Goal: Task Accomplishment & Management: Manage account settings

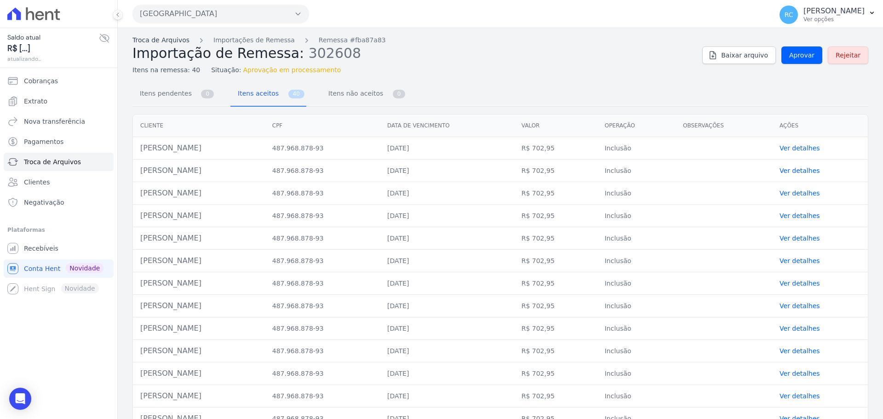
click at [161, 39] on link "Troca de Arquivos" at bounding box center [160, 40] width 57 height 10
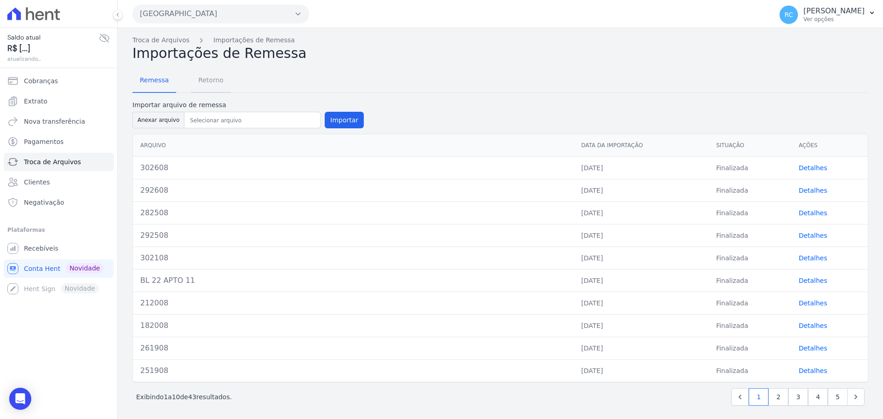
click at [206, 89] on span "Retorno" at bounding box center [211, 80] width 36 height 18
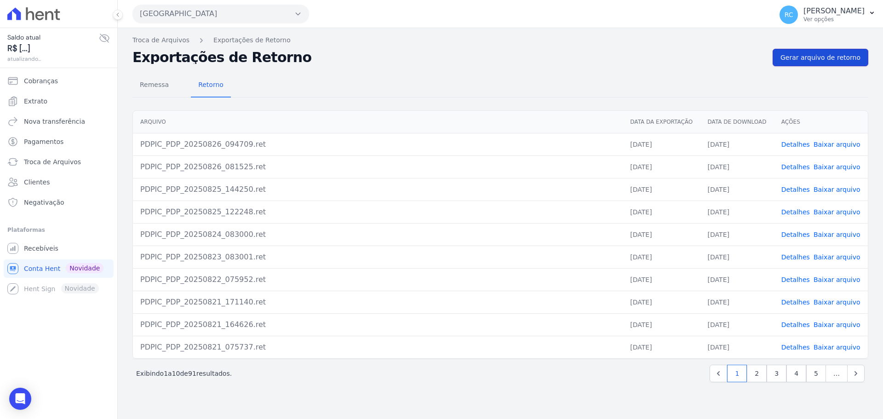
click at [848, 57] on span "Gerar arquivo de retorno" at bounding box center [820, 57] width 80 height 9
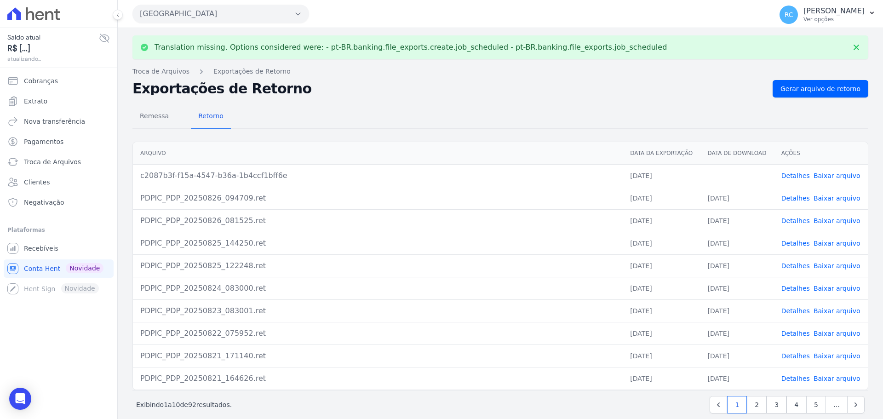
click at [827, 177] on link "Baixar arquivo" at bounding box center [837, 175] width 47 height 7
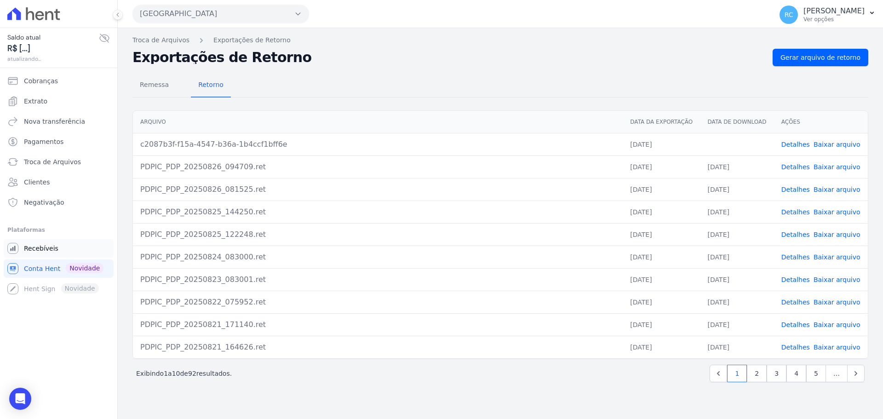
click at [55, 247] on link "Recebíveis" at bounding box center [59, 248] width 110 height 18
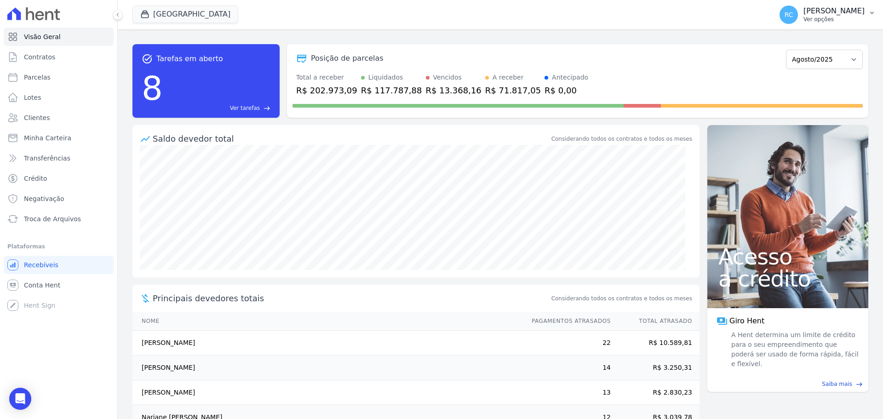
click at [834, 7] on div "RC [PERSON_NAME] Ver opções Perfil do empreendimento Faturas [GEOGRAPHIC_DATA] …" at bounding box center [827, 14] width 111 height 29
click at [834, 7] on p "[PERSON_NAME]" at bounding box center [833, 10] width 61 height 9
click at [802, 41] on link "Perfil do empreendimento" at bounding box center [824, 39] width 118 height 17
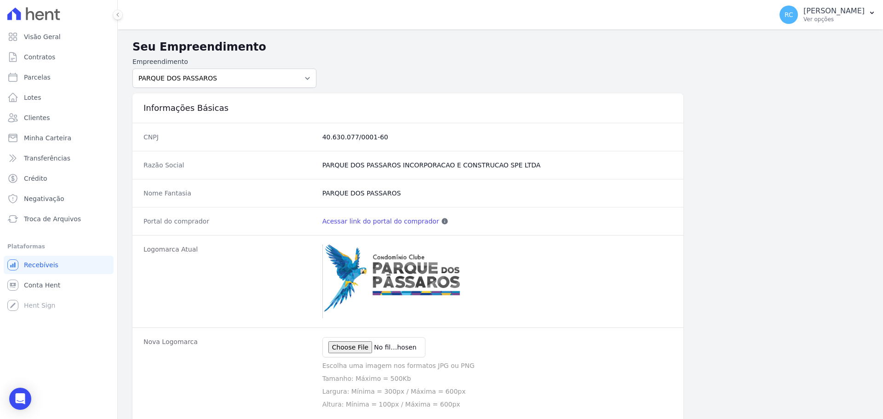
click at [801, 40] on h2 "Seu Empreendimento" at bounding box center [500, 47] width 736 height 17
click at [378, 218] on link "Acessar link do portal do comprador" at bounding box center [380, 221] width 117 height 9
click at [7, 392] on div "Visão Geral Contratos [GEOGRAPHIC_DATA] Lotes Clientes Minha Carteira Transferê…" at bounding box center [58, 209] width 117 height 419
click at [13, 395] on div "Open Intercom Messenger" at bounding box center [20, 399] width 24 height 24
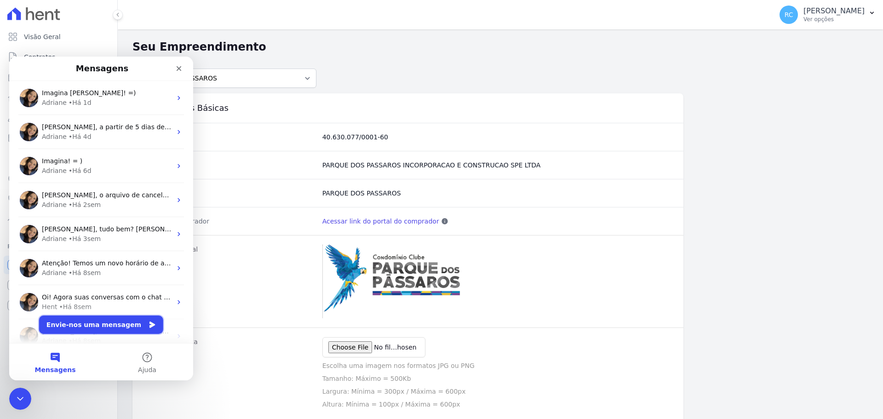
click at [111, 326] on button "Envie-nos uma mensagem" at bounding box center [101, 324] width 124 height 18
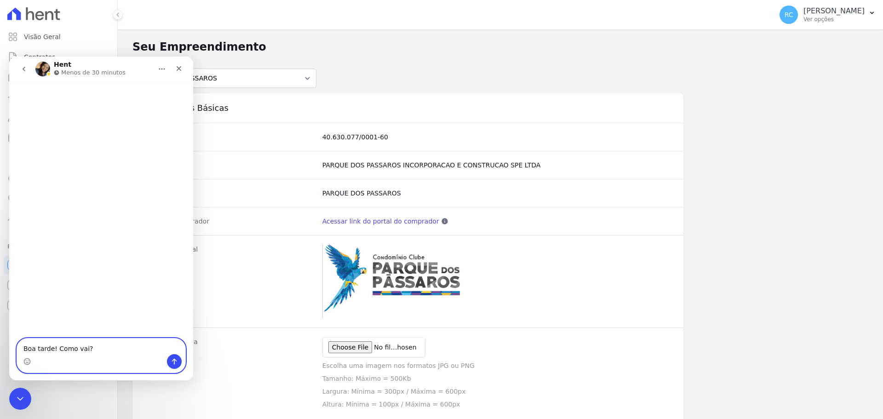
paste textarea "[PERSON_NAME]"
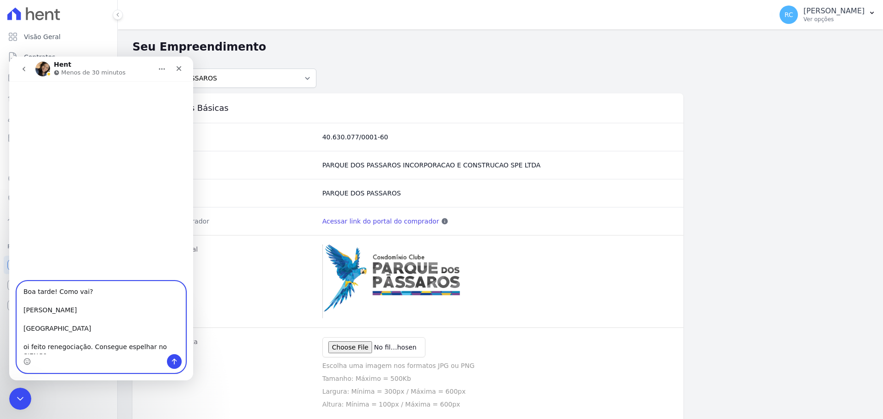
type textarea "Boa tarde! Como vai? [PERSON_NAME] [GEOGRAPHIC_DATA] Foi feito renegociação. Co…"
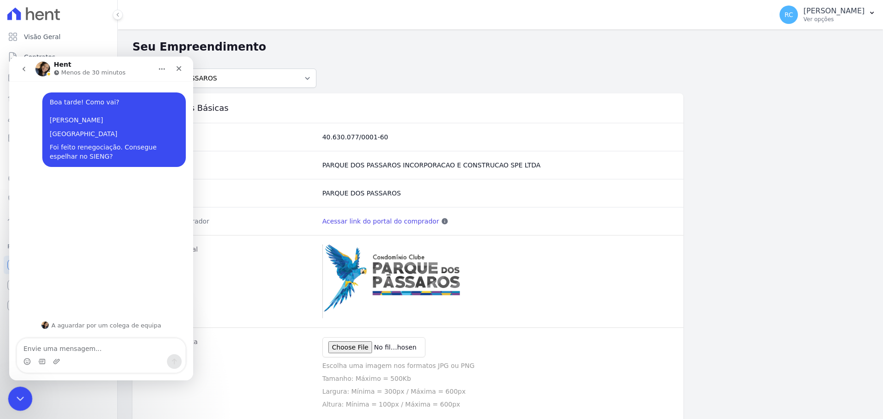
click at [20, 402] on icon "Fechar mensagem da Intercom" at bounding box center [18, 397] width 11 height 11
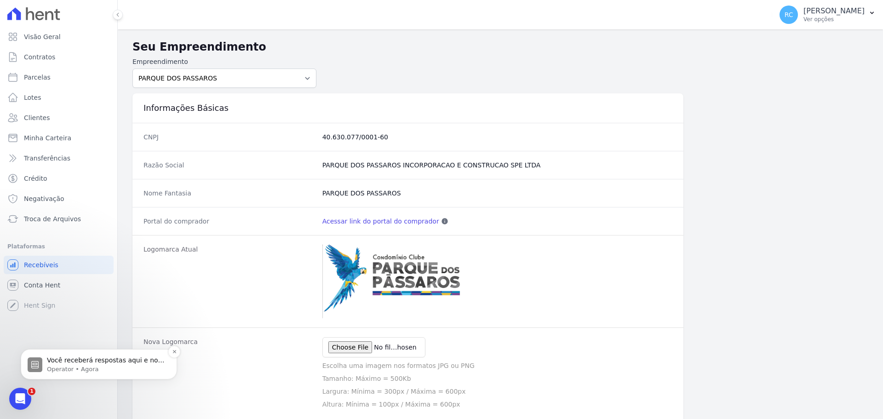
click at [80, 359] on p "Você receberá respostas aqui e no seu e-mail: ✉️ [PERSON_NAME][EMAIL_ADDRESS][D…" at bounding box center [106, 360] width 119 height 9
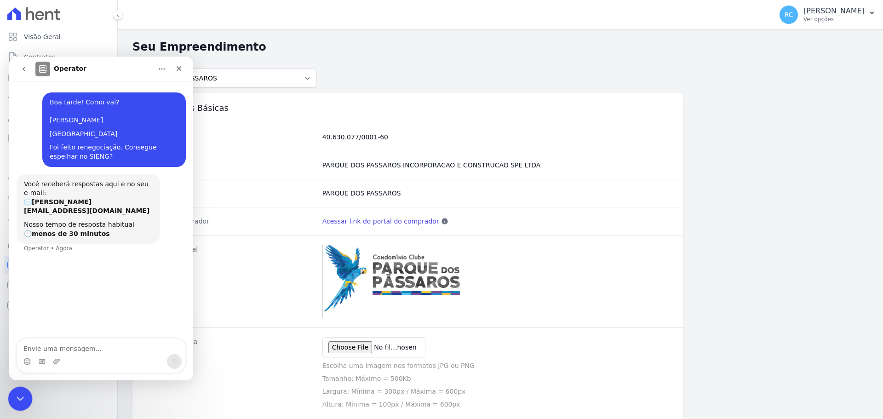
click at [25, 386] on html at bounding box center [19, 397] width 22 height 22
click at [12, 408] on div at bounding box center [20, 399] width 24 height 24
click at [35, 392] on div "Visão Geral Contratos [GEOGRAPHIC_DATA] Lotes Clientes Minha Carteira Transferê…" at bounding box center [58, 209] width 117 height 419
click at [12, 397] on div "Fechar mensagem da Intercom" at bounding box center [19, 397] width 22 height 22
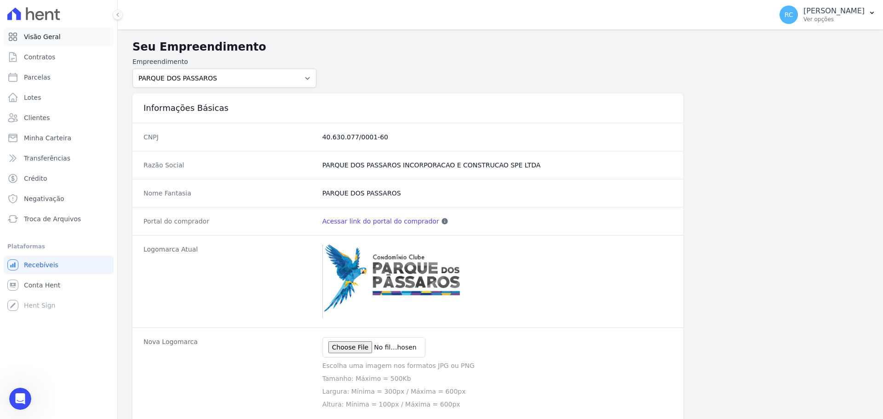
click at [63, 45] on link "Visão Geral" at bounding box center [59, 37] width 110 height 18
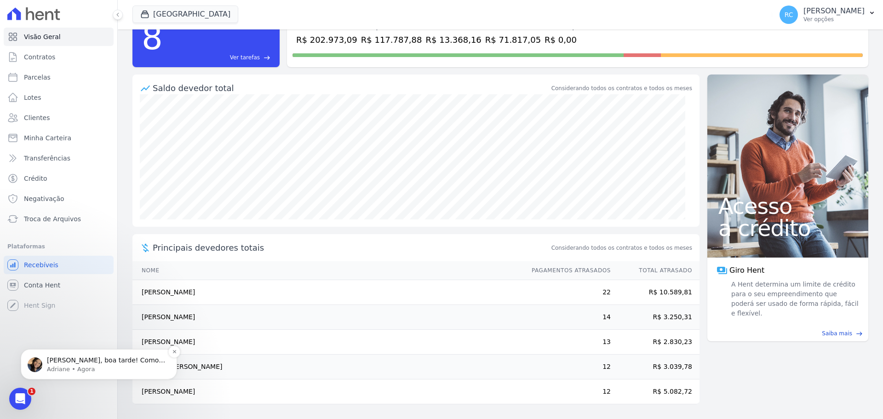
click at [80, 369] on p "Adriane • Agora" at bounding box center [106, 369] width 119 height 8
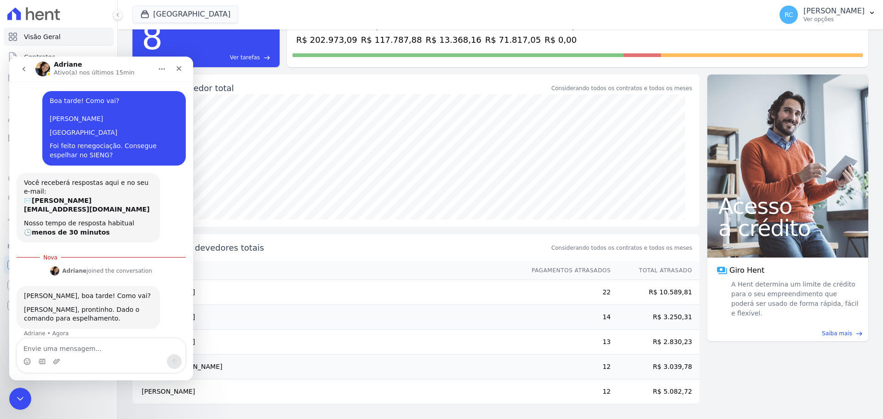
scroll to position [2, 0]
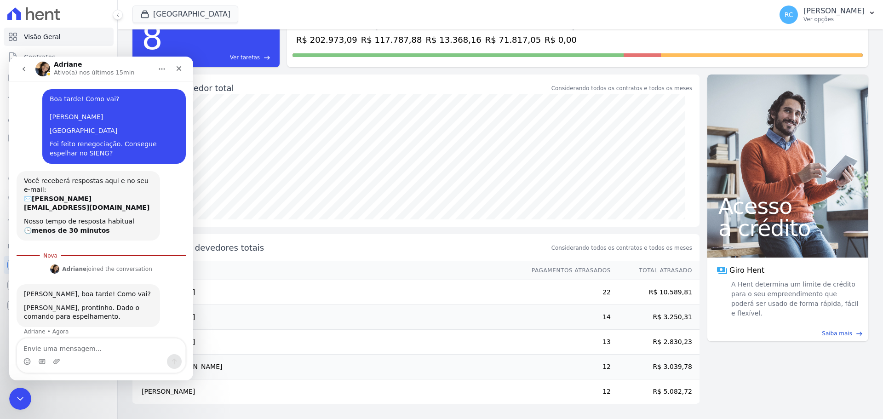
click at [88, 346] on textarea "Envie uma mensagem..." at bounding box center [101, 346] width 168 height 16
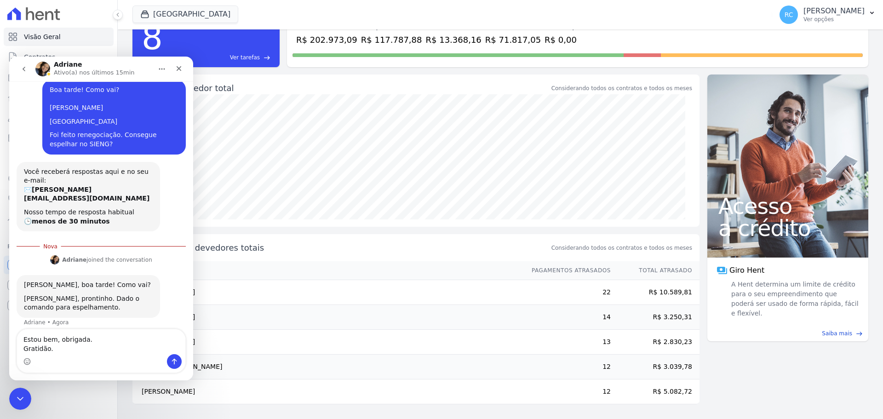
type textarea "Estou bem, obrigada. Gratidão."
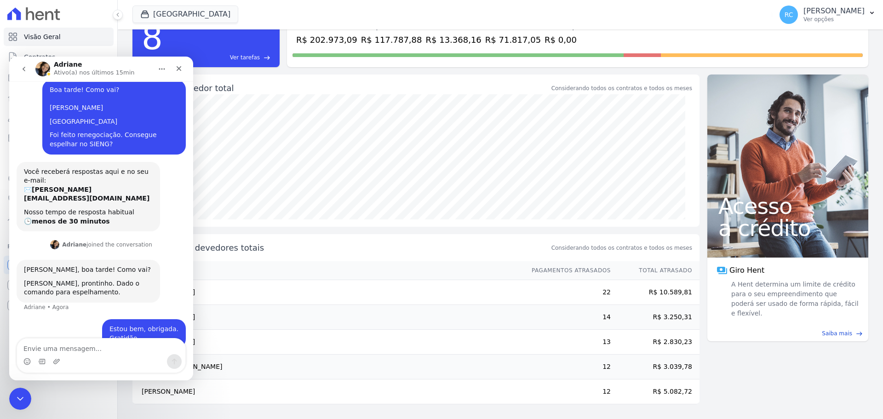
scroll to position [23, 0]
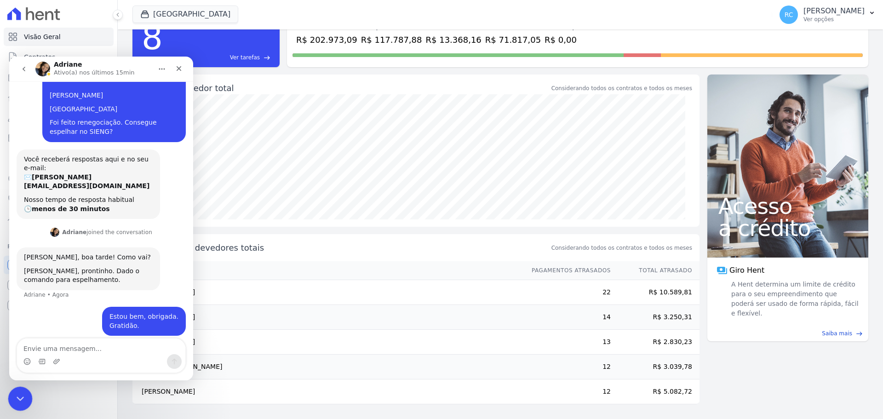
drag, startPoint x: 21, startPoint y: 394, endPoint x: 19, endPoint y: 388, distance: 6.1
click at [19, 393] on icon "Fechar mensagem da Intercom" at bounding box center [18, 397] width 11 height 11
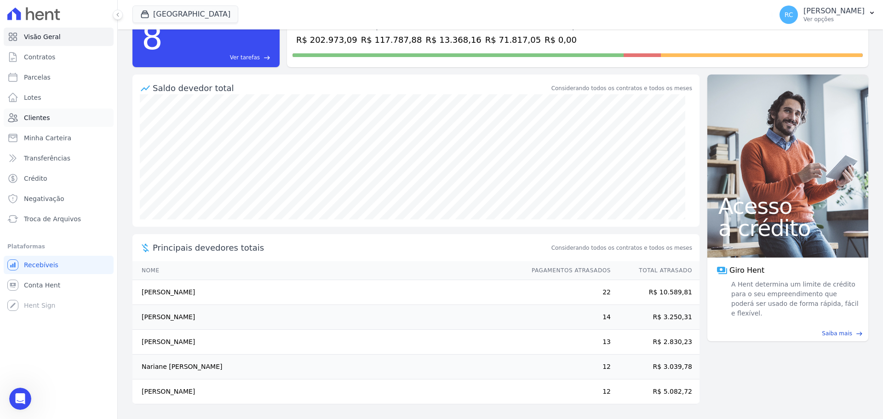
click at [32, 114] on span "Clientes" at bounding box center [37, 117] width 26 height 9
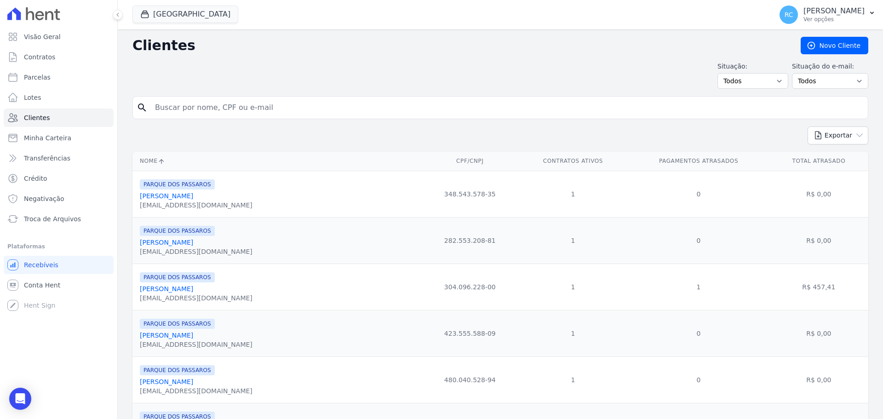
drag, startPoint x: 188, startPoint y: 107, endPoint x: 249, endPoint y: 94, distance: 63.0
click at [189, 107] on input "search" at bounding box center [506, 107] width 715 height 18
paste input "[PERSON_NAME] MORE"
type input "[PERSON_NAME] MORE"
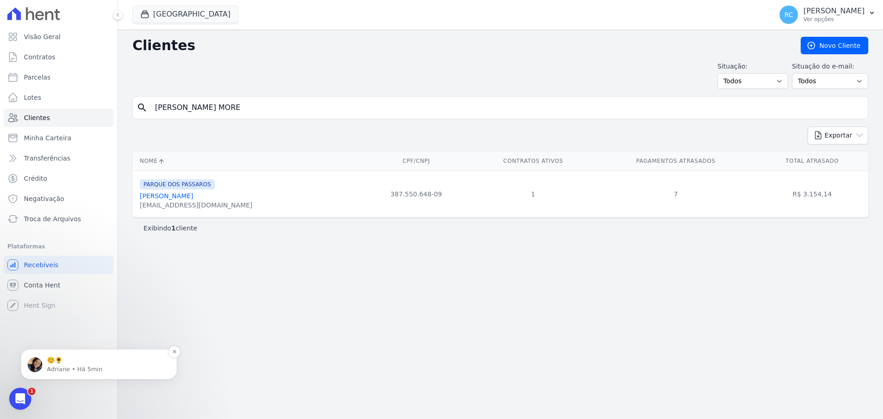
click at [95, 364] on p "☺️🌻" at bounding box center [106, 360] width 119 height 9
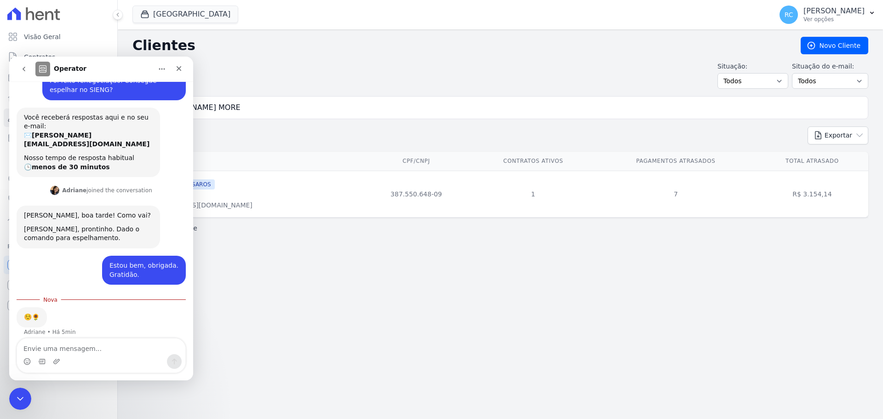
scroll to position [66, 0]
click at [80, 355] on div "Messenger da Intercom" at bounding box center [101, 361] width 168 height 15
click at [83, 349] on textarea "Envie uma mensagem..." at bounding box center [101, 346] width 168 height 16
click at [17, 398] on icon "Fechar mensagem da Intercom" at bounding box center [19, 398] width 6 height 4
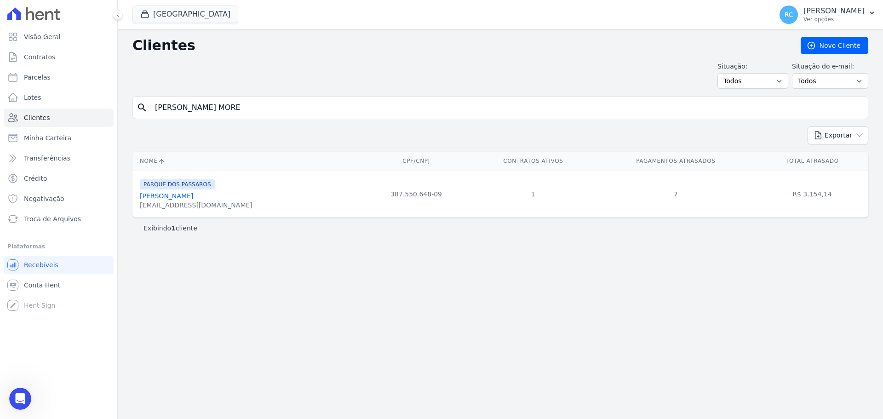
scroll to position [51, 0]
drag, startPoint x: 46, startPoint y: 126, endPoint x: 109, endPoint y: 100, distance: 67.2
click at [45, 124] on div "Visão Geral Contratos [GEOGRAPHIC_DATA] Lotes Clientes Minha Carteira Transferê…" at bounding box center [441, 209] width 883 height 419
paste input "[PERSON_NAME]"
type input "[PERSON_NAME]"
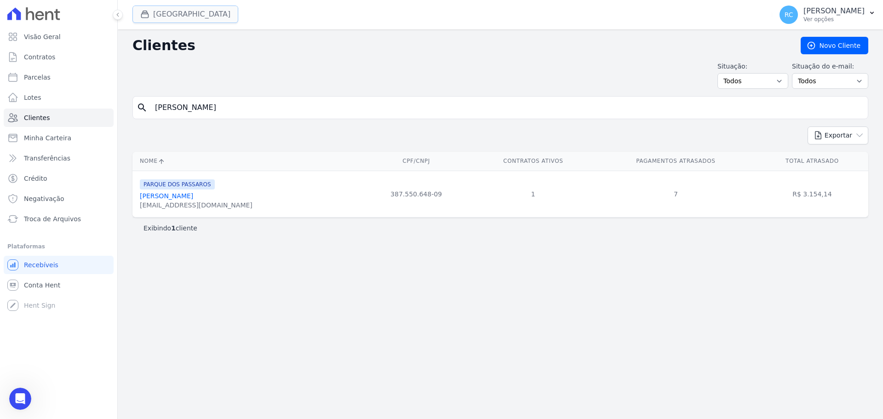
click at [209, 18] on button "[GEOGRAPHIC_DATA]" at bounding box center [185, 14] width 106 height 17
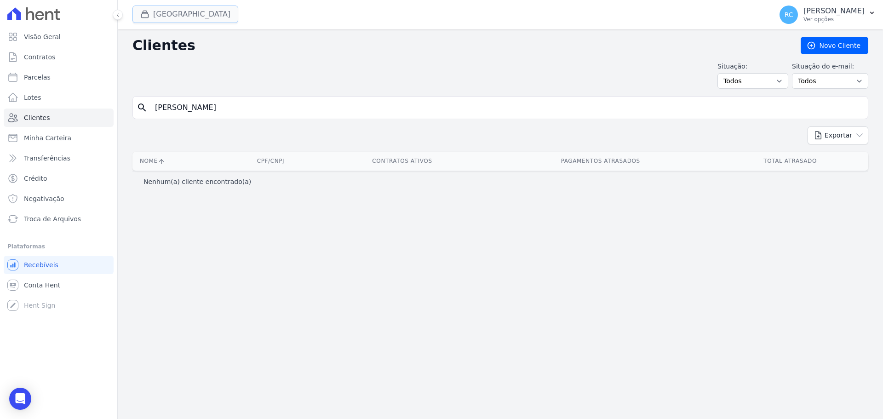
click at [154, 15] on button "[GEOGRAPHIC_DATA]" at bounding box center [185, 14] width 106 height 17
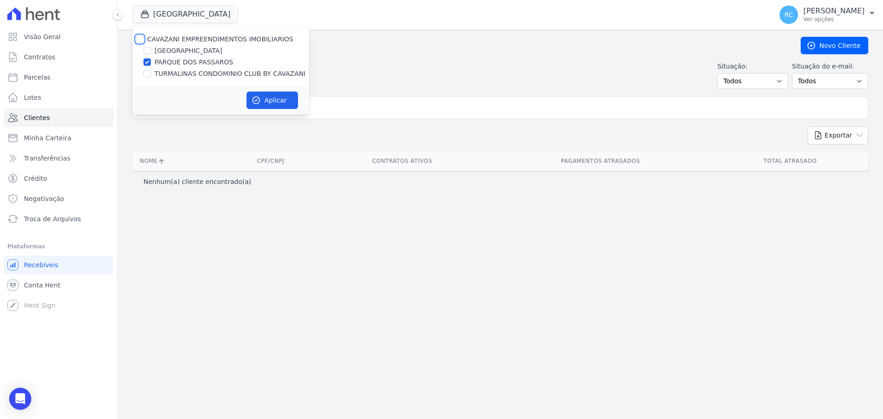
click at [140, 37] on input "CAVAZANI EMPREENDIMENTOS IMOBILIARIOS" at bounding box center [139, 38] width 7 height 7
checkbox input "true"
click at [269, 98] on button "Aplicar" at bounding box center [273, 100] width 52 height 17
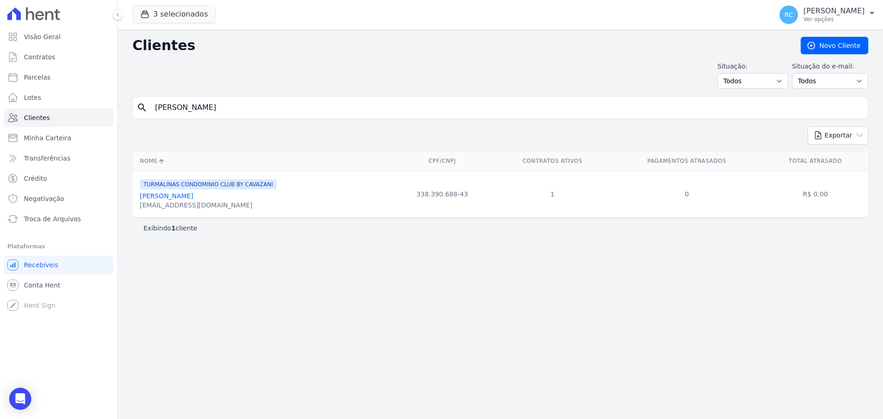
drag, startPoint x: 230, startPoint y: 109, endPoint x: 121, endPoint y: 114, distance: 109.1
click at [121, 114] on div "Clientes [GEOGRAPHIC_DATA] Situação: Todos Adimplentes Inadimplentes Situação d…" at bounding box center [500, 224] width 765 height 390
click at [152, 141] on div "Exportar PDF CSV Dimob 2024" at bounding box center [500, 138] width 736 height 25
click at [447, 193] on td "338.390.688-43" at bounding box center [442, 194] width 103 height 46
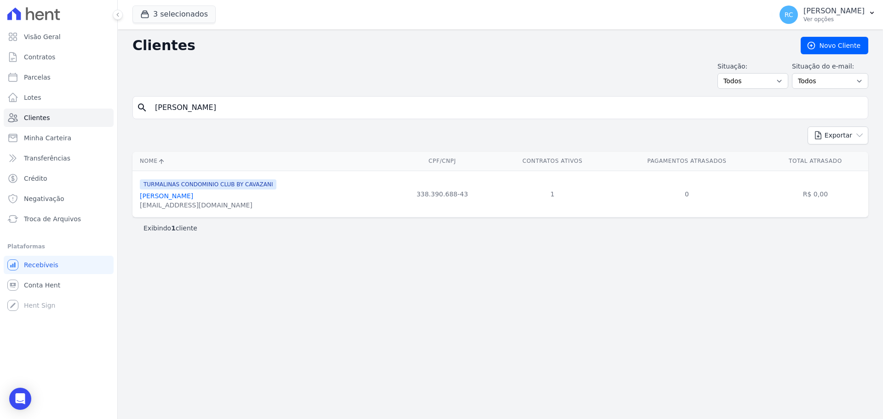
click at [449, 193] on td "338.390.688-43" at bounding box center [442, 194] width 103 height 46
drag, startPoint x: 255, startPoint y: 106, endPoint x: 24, endPoint y: 120, distance: 231.3
click at [24, 120] on div "Visão Geral Contratos [GEOGRAPHIC_DATA] Lotes Clientes Minha Carteira Transferê…" at bounding box center [441, 209] width 883 height 419
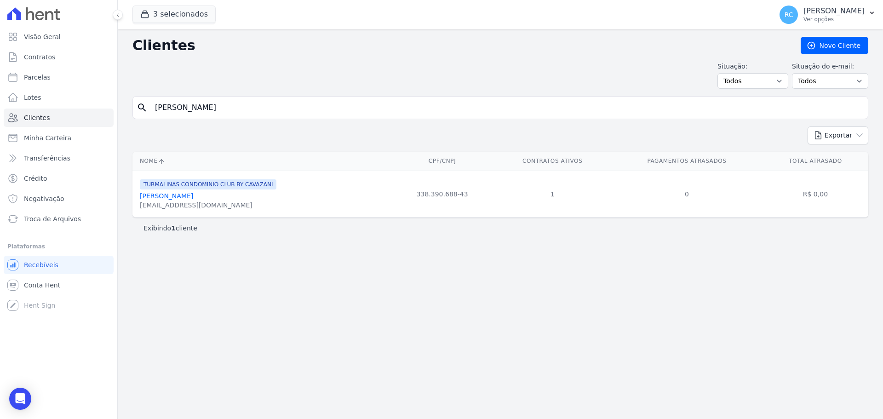
paste input "[PERSON_NAME]"
type input "[PERSON_NAME]"
click at [400, 192] on td "484.649.368-77" at bounding box center [415, 194] width 109 height 46
click at [399, 192] on td "484.649.368-77" at bounding box center [415, 194] width 109 height 46
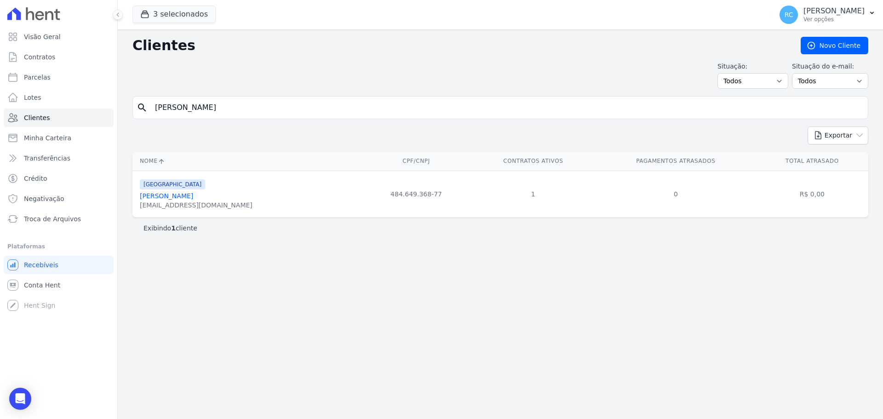
copy tr "484.649.368-77"
drag, startPoint x: 413, startPoint y: 315, endPoint x: 567, endPoint y: 108, distance: 257.4
click at [420, 306] on div "Clientes [GEOGRAPHIC_DATA] Situação: Todos Adimplentes Inadimplentes Situação d…" at bounding box center [500, 224] width 765 height 390
drag, startPoint x: 279, startPoint y: 109, endPoint x: 10, endPoint y: 139, distance: 271.2
click at [6, 142] on div "Visão Geral Contratos [GEOGRAPHIC_DATA] Lotes Clientes Minha Carteira Transferê…" at bounding box center [441, 209] width 883 height 419
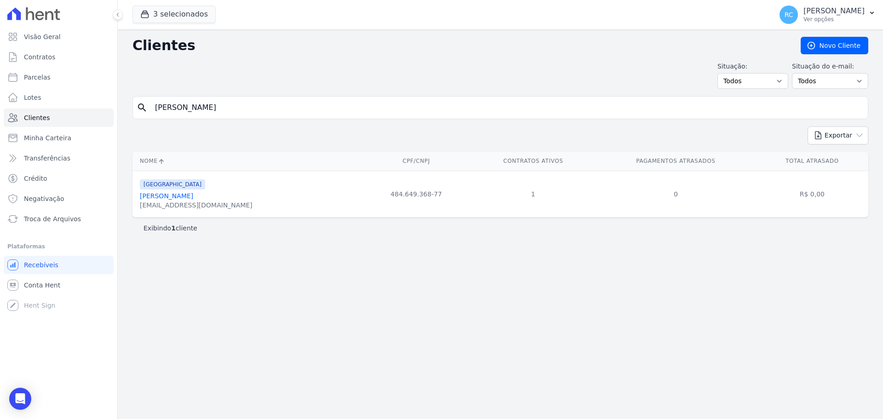
paste input "[PERSON_NAME]"
type input "[PERSON_NAME]"
click at [74, 79] on link "Parcelas" at bounding box center [59, 77] width 110 height 18
select select
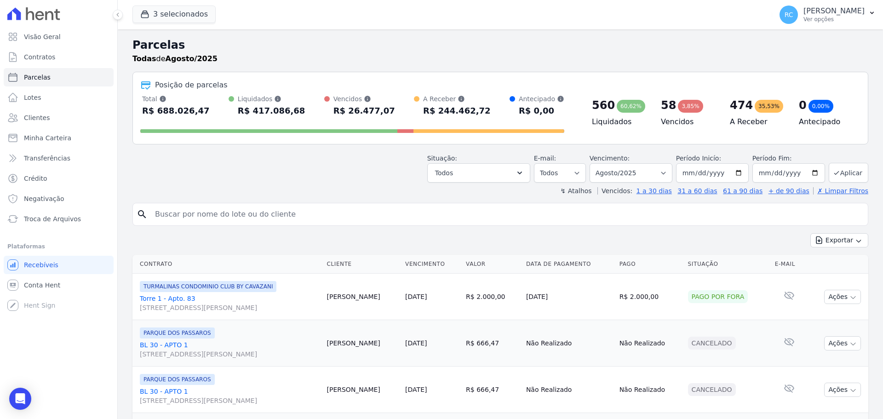
click at [269, 212] on input "search" at bounding box center [506, 214] width 715 height 18
paste input "[PERSON_NAME]"
type input "[PERSON_NAME]"
select select
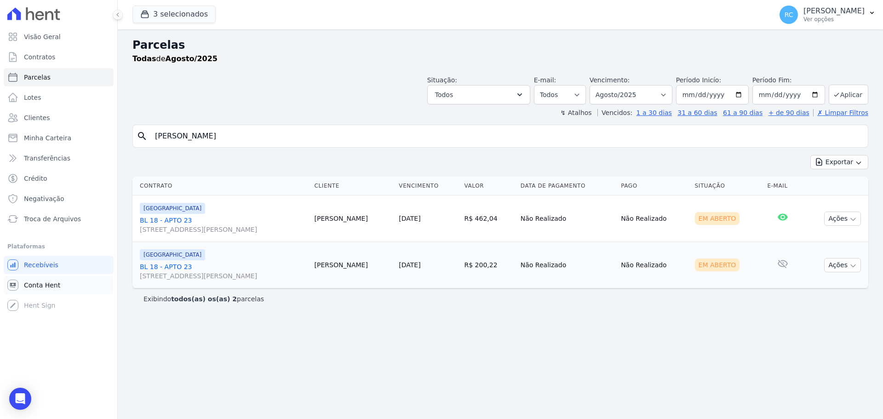
click at [47, 287] on span "Conta Hent" at bounding box center [42, 285] width 36 height 9
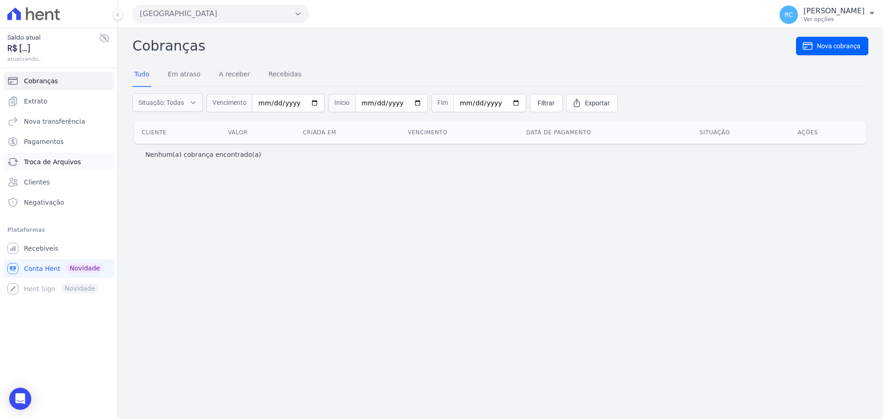
click at [66, 161] on span "Troca de Arquivos" at bounding box center [52, 161] width 57 height 9
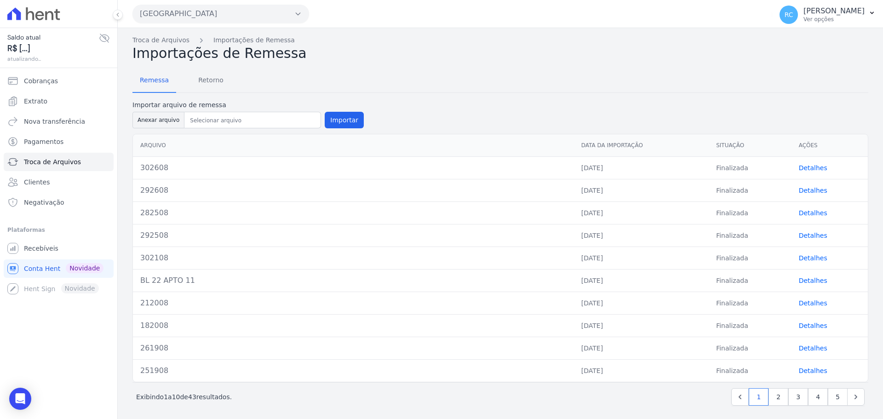
click at [234, 6] on button "[GEOGRAPHIC_DATA]" at bounding box center [220, 14] width 177 height 18
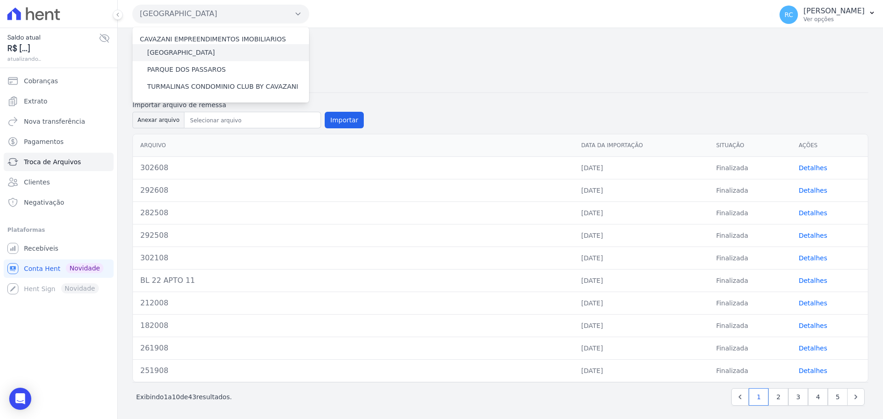
click at [204, 50] on label "[GEOGRAPHIC_DATA]" at bounding box center [181, 53] width 68 height 10
click at [0, 0] on input "[GEOGRAPHIC_DATA]" at bounding box center [0, 0] width 0 height 0
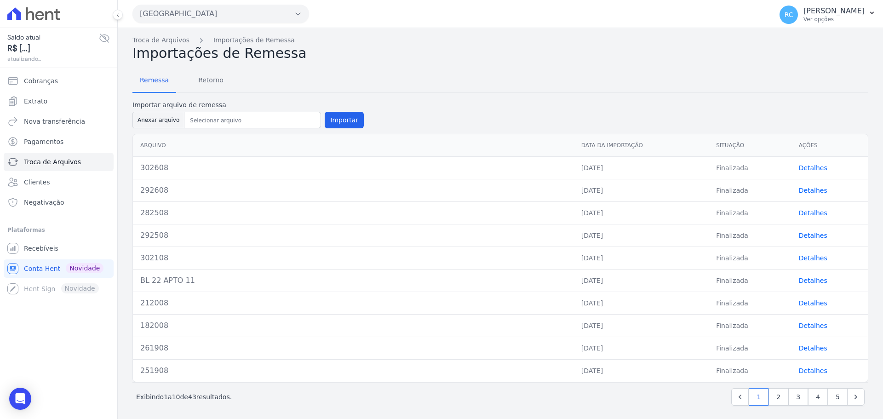
click at [217, 12] on button "[GEOGRAPHIC_DATA]" at bounding box center [220, 14] width 177 height 18
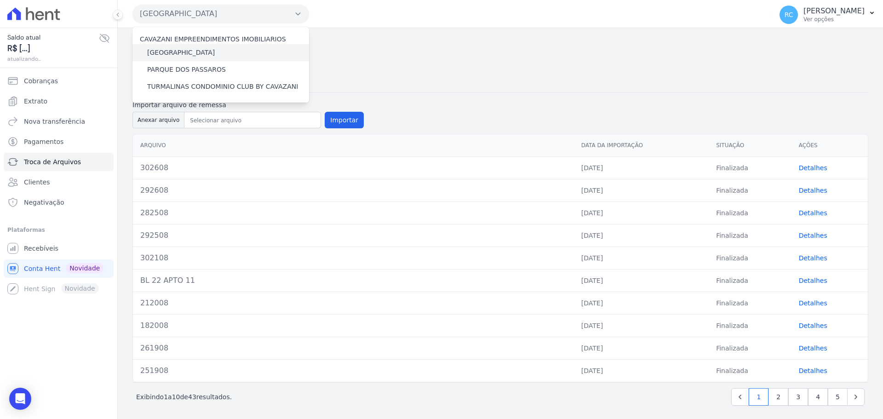
click at [181, 53] on label "[GEOGRAPHIC_DATA]" at bounding box center [181, 53] width 68 height 10
click at [0, 0] on input "[GEOGRAPHIC_DATA]" at bounding box center [0, 0] width 0 height 0
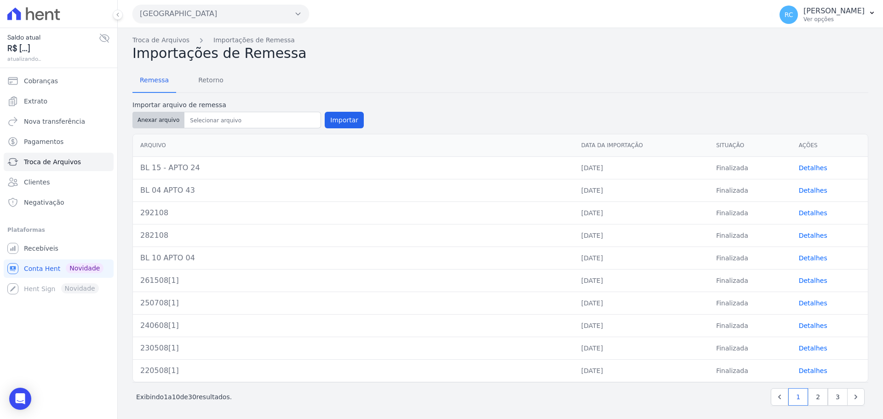
click at [163, 123] on button "Anexar arquivo" at bounding box center [158, 120] width 52 height 17
type input "332608"
click at [337, 118] on button "Importar" at bounding box center [344, 120] width 39 height 17
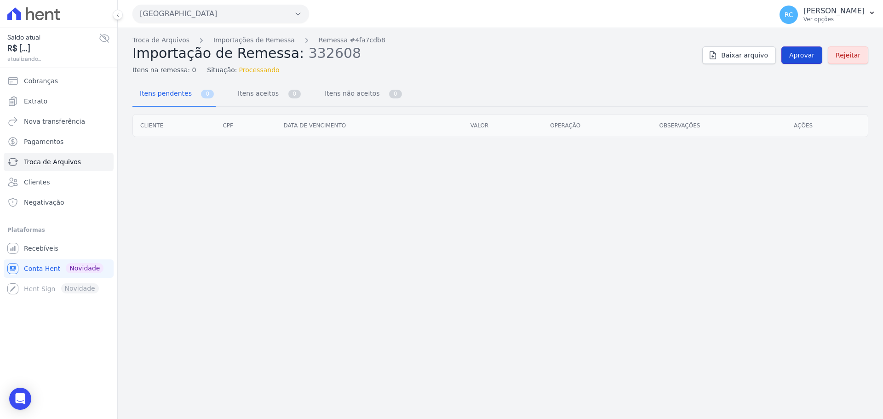
click at [795, 53] on span "Aprovar" at bounding box center [801, 55] width 25 height 9
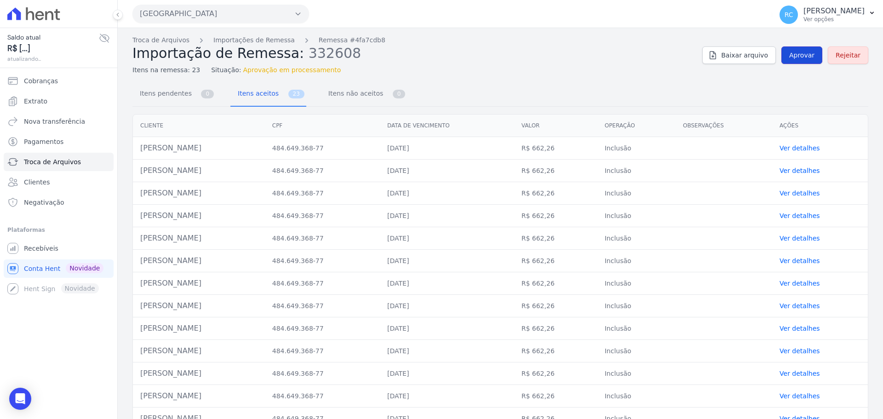
click at [789, 52] on span "Aprovar" at bounding box center [801, 55] width 25 height 9
click at [796, 53] on span "Aprovar" at bounding box center [801, 55] width 25 height 9
drag, startPoint x: 234, startPoint y: 146, endPoint x: 137, endPoint y: 146, distance: 96.6
click at [137, 146] on td "[PERSON_NAME]" at bounding box center [199, 148] width 132 height 23
drag, startPoint x: 255, startPoint y: 148, endPoint x: 138, endPoint y: 154, distance: 117.9
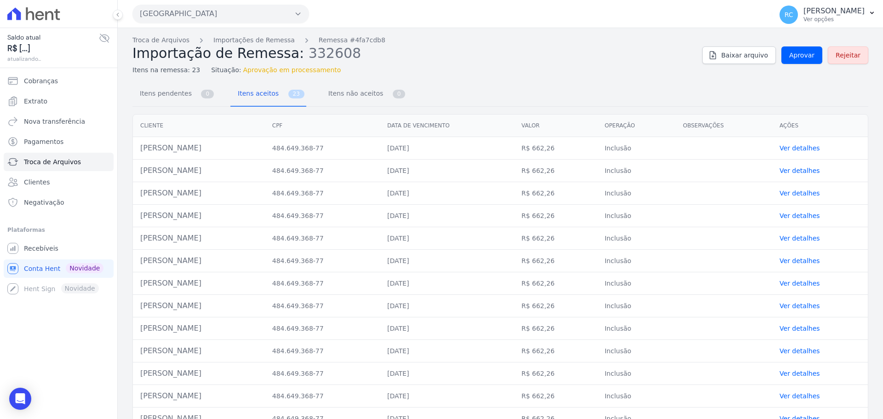
click at [138, 154] on td "[PERSON_NAME]" at bounding box center [199, 148] width 132 height 23
copy td "[PERSON_NAME]"
click at [805, 55] on span "Aprovar" at bounding box center [801, 55] width 25 height 9
click at [809, 47] on link "Aprovar" at bounding box center [801, 54] width 41 height 17
click at [793, 49] on link "Aprovar" at bounding box center [801, 54] width 41 height 17
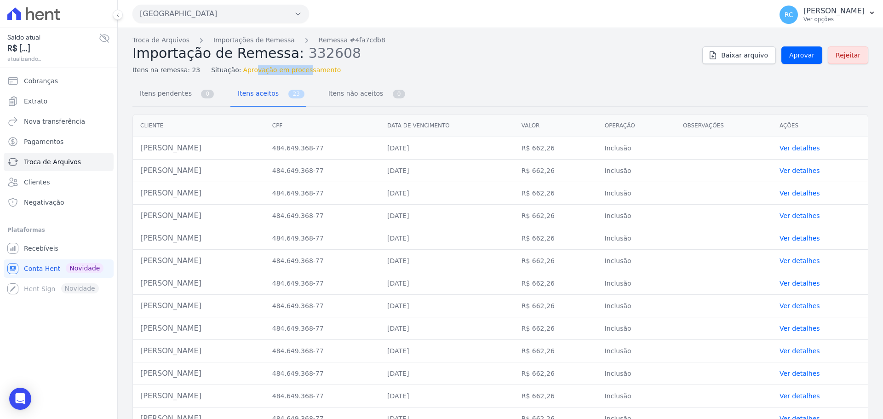
drag, startPoint x: 290, startPoint y: 72, endPoint x: 243, endPoint y: 75, distance: 47.0
click at [243, 75] on span "Aprovação em processamento" at bounding box center [292, 70] width 98 height 10
click at [796, 58] on span "Aprovar" at bounding box center [801, 55] width 25 height 9
click at [803, 57] on span "Aprovar" at bounding box center [801, 55] width 25 height 9
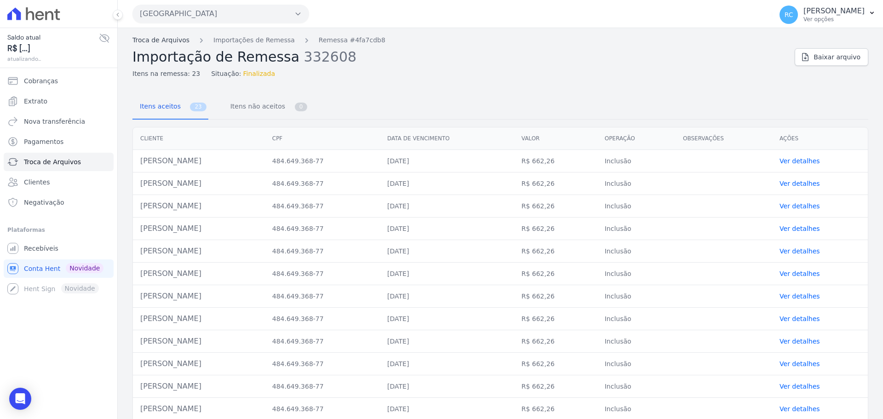
click at [145, 43] on link "Troca de Arquivos" at bounding box center [160, 40] width 57 height 10
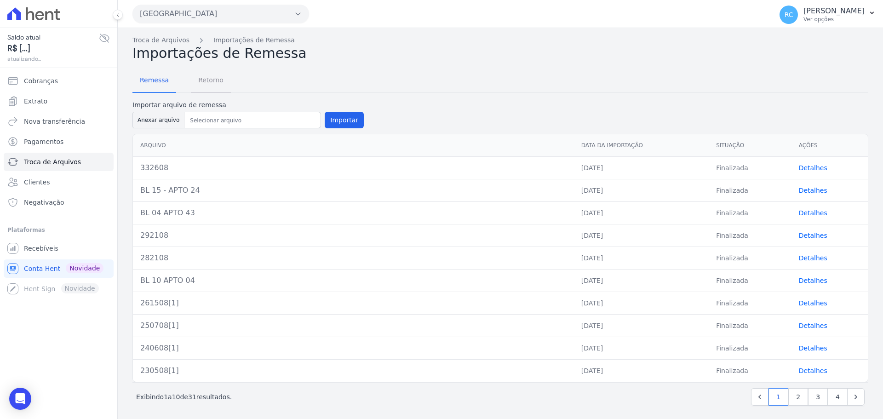
click at [213, 76] on span "Retorno" at bounding box center [211, 80] width 36 height 18
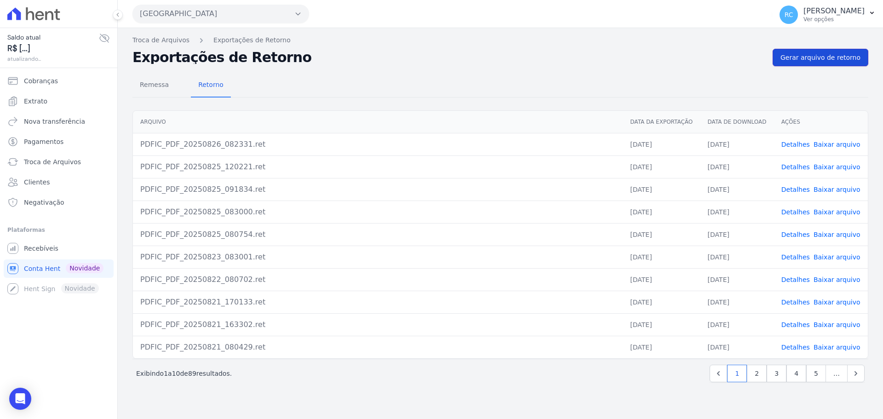
click at [827, 64] on link "Gerar arquivo de retorno" at bounding box center [821, 57] width 96 height 17
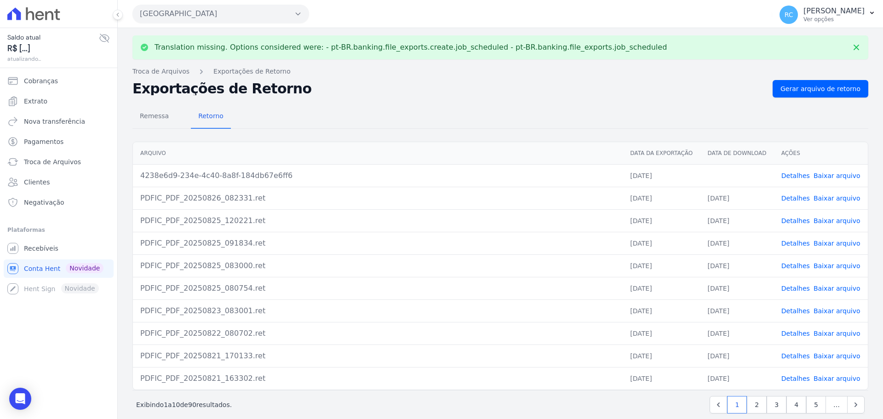
click at [837, 176] on link "Baixar arquivo" at bounding box center [837, 175] width 47 height 7
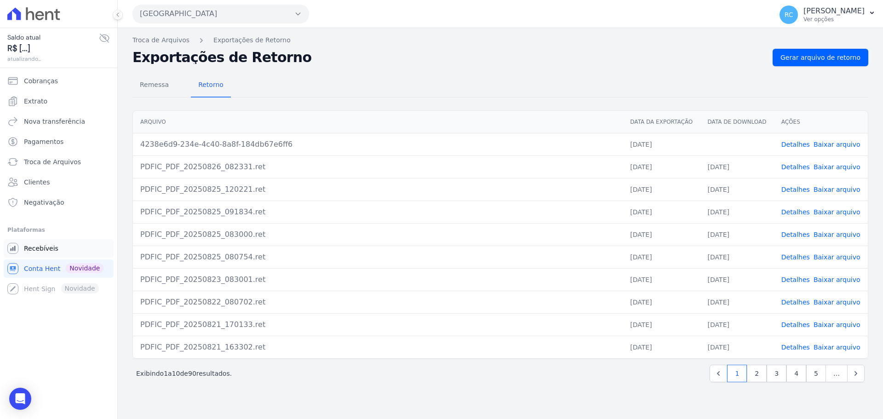
click at [57, 253] on link "Recebíveis" at bounding box center [59, 248] width 110 height 18
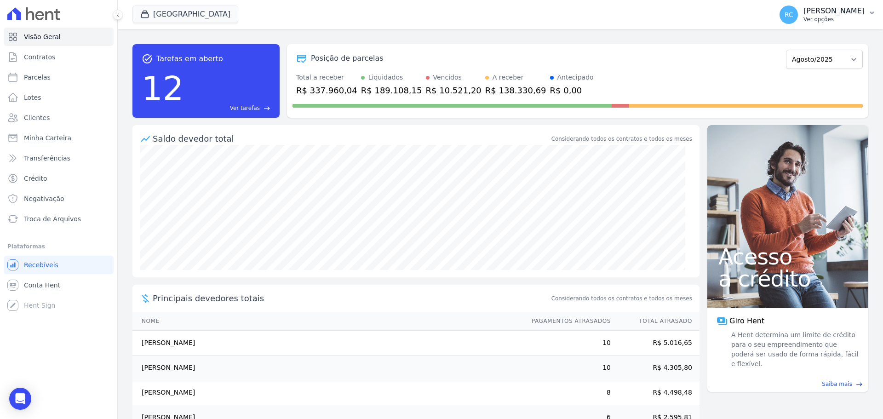
click at [813, 20] on p "Ver opções" at bounding box center [833, 19] width 61 height 7
click at [803, 42] on link "Perfil do empreendimento" at bounding box center [824, 39] width 118 height 17
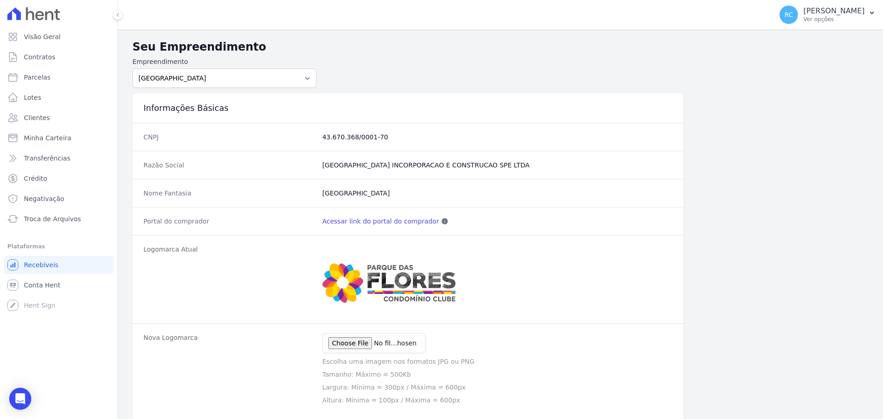
click at [387, 218] on div "Portal do comprador Acessar link do portal do comprador Esse link pode ser disp…" at bounding box center [407, 221] width 551 height 28
click at [384, 221] on link "Acessar link do portal do comprador" at bounding box center [380, 221] width 117 height 9
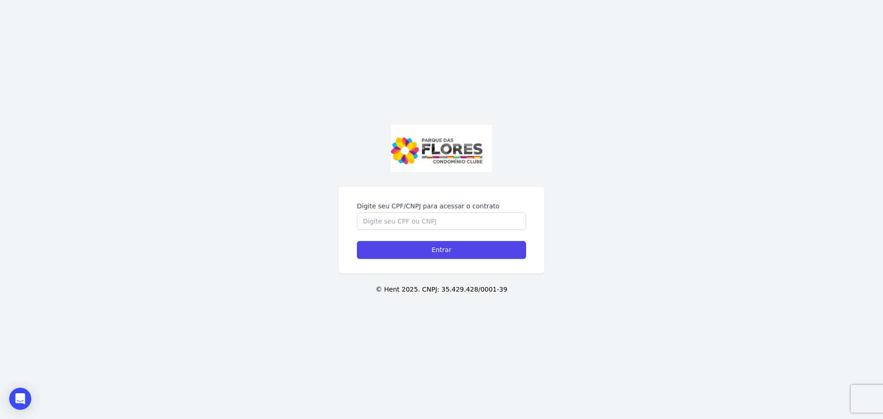
click at [625, 130] on div "Digite seu CPF/CNPJ para acessar o contrato Entrar © Hent 2025. CNPJ: 35.429.42…" at bounding box center [441, 209] width 883 height 419
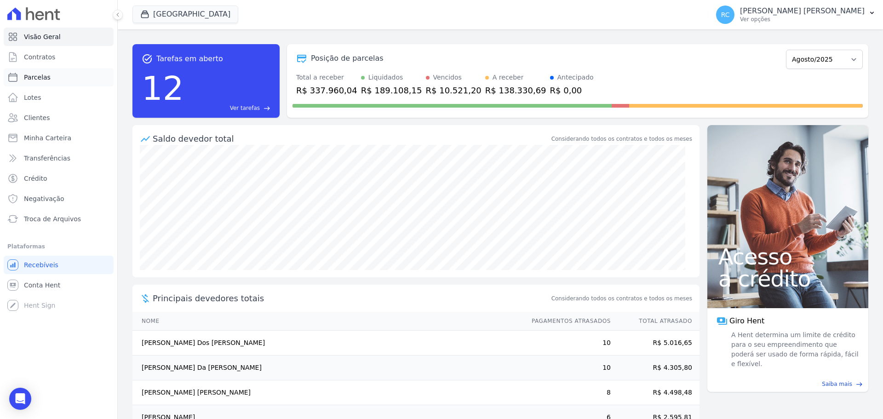
click at [50, 79] on link "Parcelas" at bounding box center [59, 77] width 110 height 18
select select
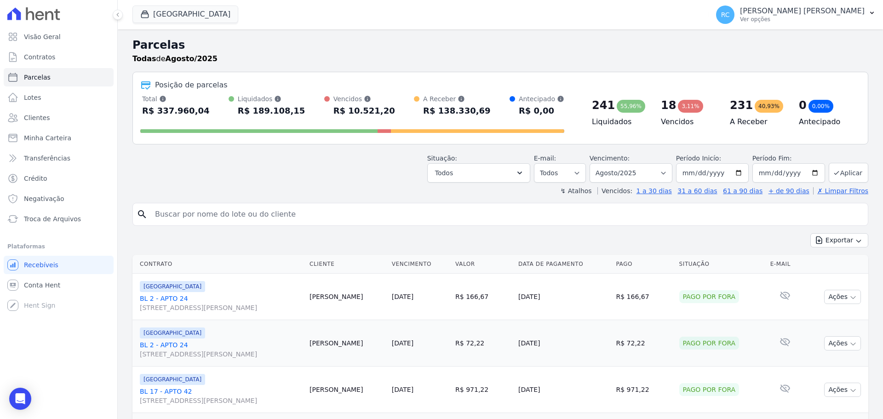
drag, startPoint x: 297, startPoint y: 212, endPoint x: 340, endPoint y: 203, distance: 43.7
click at [297, 212] on input "search" at bounding box center [506, 214] width 715 height 18
paste input "CAÍQUE FELIX DOS SANTOS"
type input "CAÍQUE FELIX DOS SANTOS"
select select
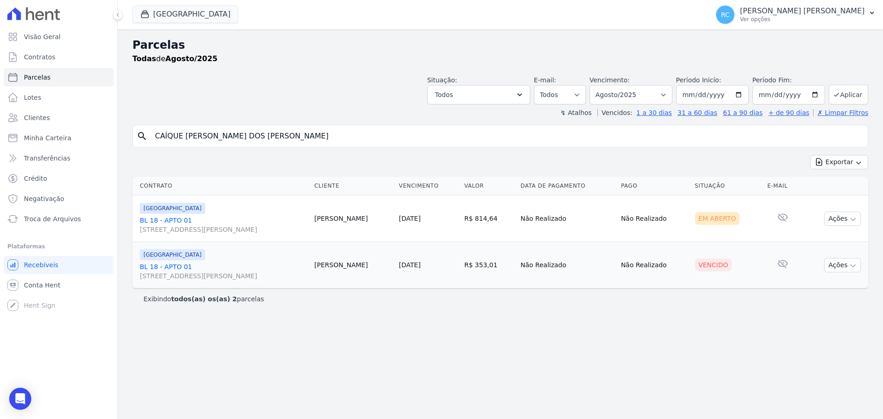
click at [166, 137] on input "CAÍQUE FELIX DOS SANTOS" at bounding box center [506, 136] width 715 height 18
type input "CAIQUE FELIX DOS SANTOS"
select select
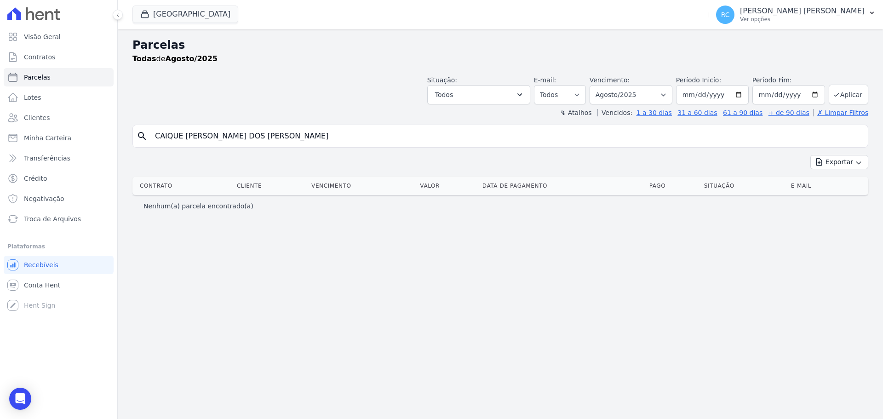
click at [165, 132] on input "CAIQUE FELIX DOS SANTOS" at bounding box center [506, 136] width 715 height 18
type input "CAÍQUE FELIX DOS SANTOS"
click at [219, 263] on div "Parcelas Todas de Agosto/2025 Situação: Agendado Em Aberto Pago Processando Can…" at bounding box center [500, 224] width 765 height 390
click at [240, 137] on input "CAÍQUE FELIX DOS SANTOS" at bounding box center [506, 136] width 715 height 18
select select
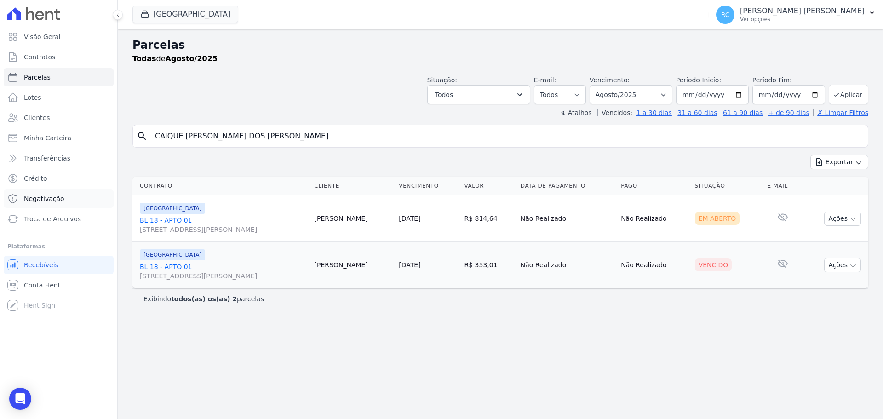
drag, startPoint x: 116, startPoint y: 187, endPoint x: 20, endPoint y: 195, distance: 96.4
click at [20, 195] on div "Visão Geral Contratos [GEOGRAPHIC_DATA] Lotes Clientes Minha Carteira Transferê…" at bounding box center [441, 209] width 883 height 419
click at [53, 283] on span "Conta Hent" at bounding box center [42, 285] width 36 height 9
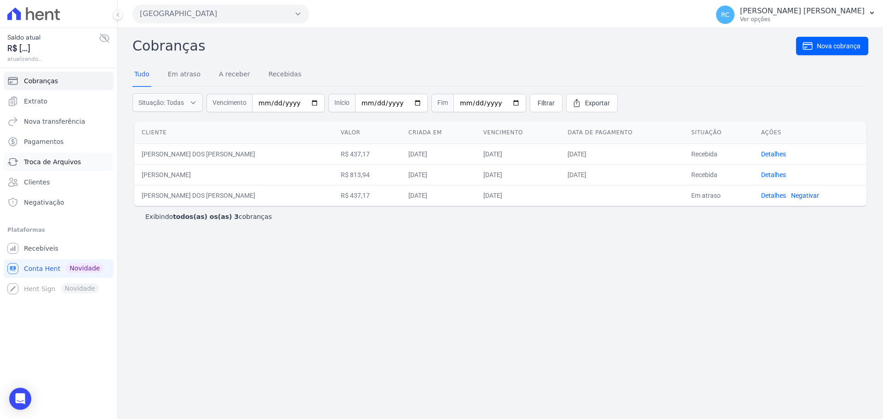
click at [73, 160] on span "Troca de Arquivos" at bounding box center [52, 161] width 57 height 9
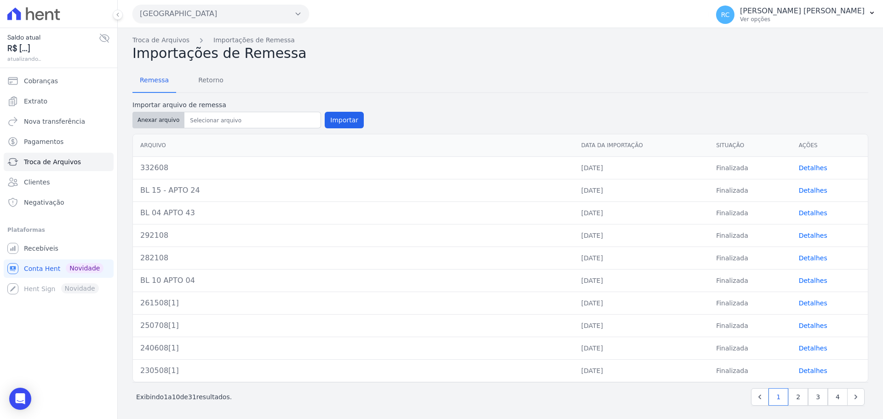
click at [161, 118] on button "Anexar arquivo" at bounding box center [158, 120] width 52 height 17
type input "342608"
click at [347, 116] on button "Importar" at bounding box center [344, 120] width 39 height 17
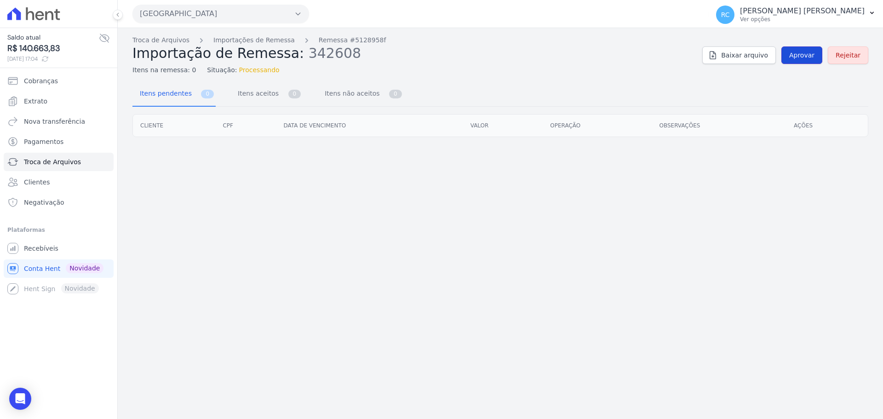
click at [804, 49] on link "Aprovar" at bounding box center [801, 54] width 41 height 17
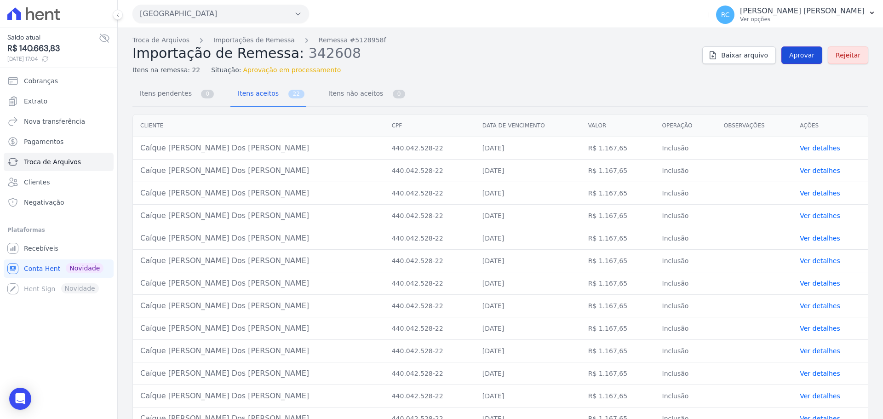
click at [793, 54] on span "Aprovar" at bounding box center [801, 55] width 25 height 9
click at [791, 57] on span "Aprovar" at bounding box center [801, 55] width 25 height 9
click at [792, 56] on span "Aprovar" at bounding box center [801, 55] width 25 height 9
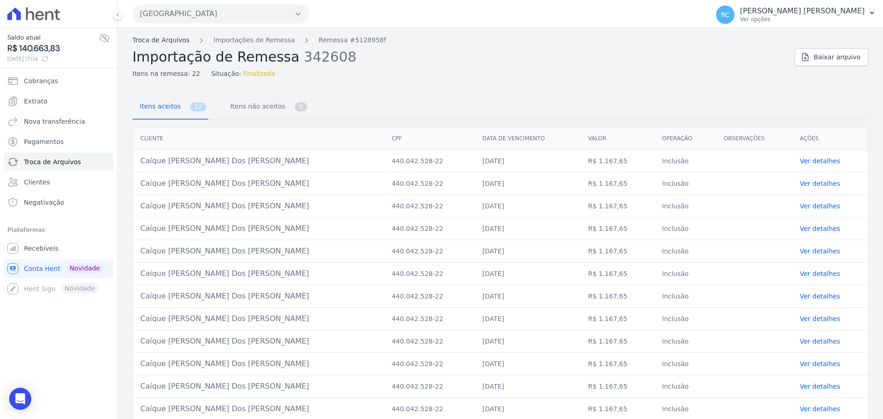
click at [176, 40] on link "Troca de Arquivos" at bounding box center [160, 40] width 57 height 10
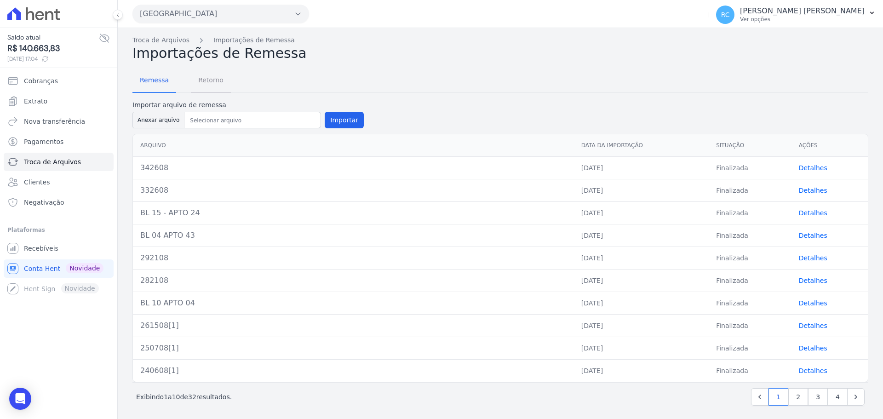
click at [217, 84] on span "Retorno" at bounding box center [211, 80] width 36 height 18
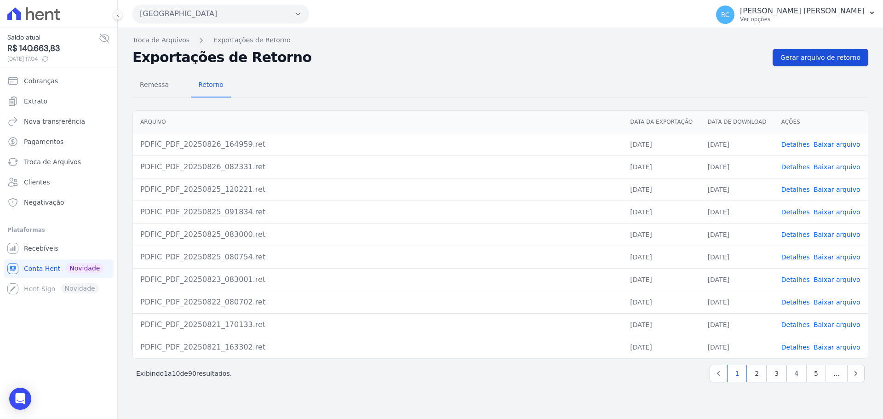
click at [837, 61] on span "Gerar arquivo de retorno" at bounding box center [820, 57] width 80 height 9
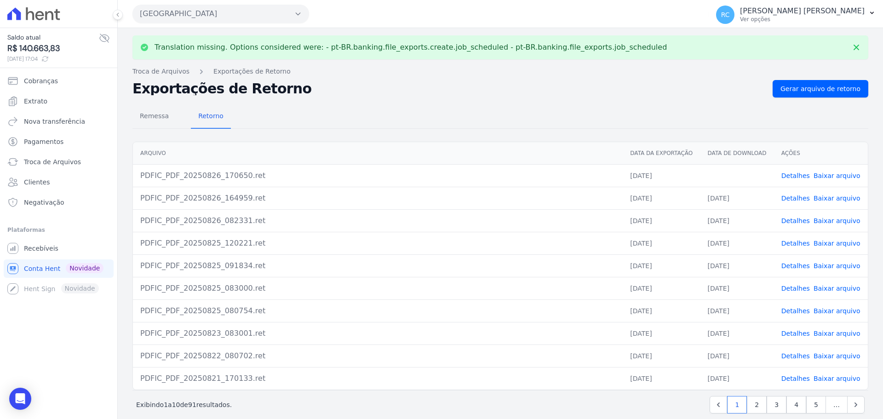
click at [824, 176] on link "Baixar arquivo" at bounding box center [837, 175] width 47 height 7
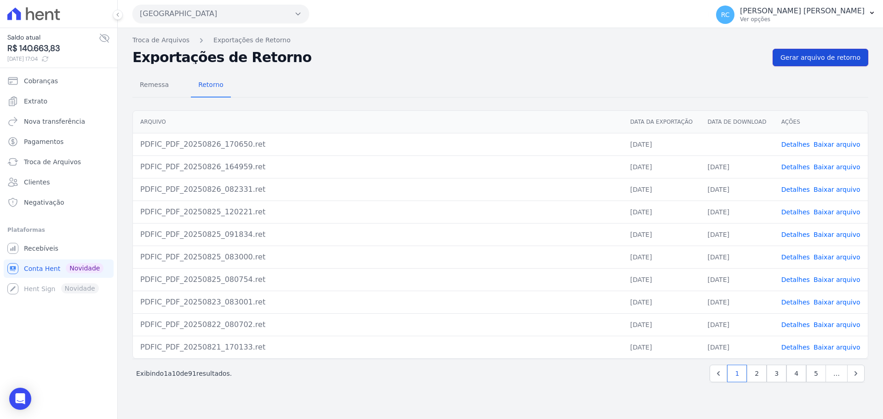
click at [819, 66] on link "Gerar arquivo de retorno" at bounding box center [821, 57] width 96 height 17
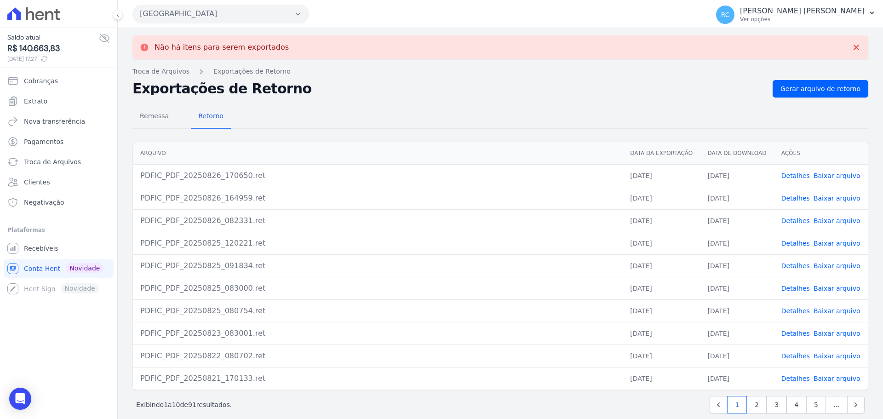
click at [826, 176] on link "Baixar arquivo" at bounding box center [837, 175] width 47 height 7
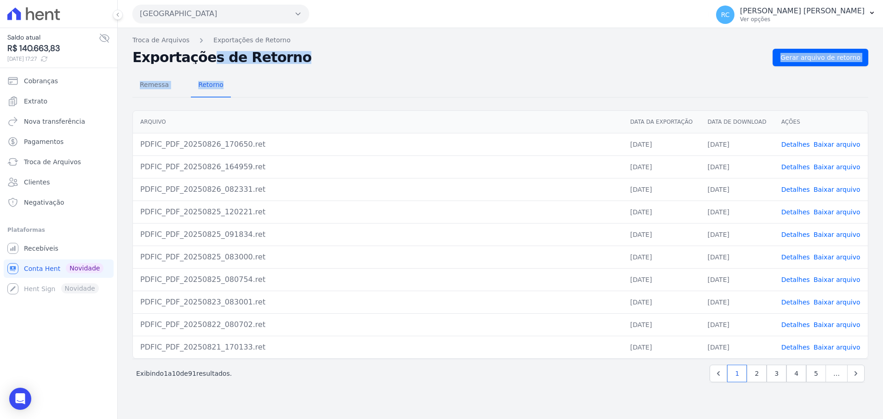
drag, startPoint x: 137, startPoint y: 54, endPoint x: 345, endPoint y: 97, distance: 212.6
click at [234, 95] on div "Não há itens para serem exportados Troca de Arquivos Exportações de Retorno Exp…" at bounding box center [500, 223] width 765 height 391
click at [386, 93] on div "Remessa Retorno" at bounding box center [500, 86] width 736 height 24
drag, startPoint x: 147, startPoint y: 59, endPoint x: 258, endPoint y: 57, distance: 111.3
click at [258, 57] on h2 "Exportações de Retorno" at bounding box center [448, 57] width 633 height 13
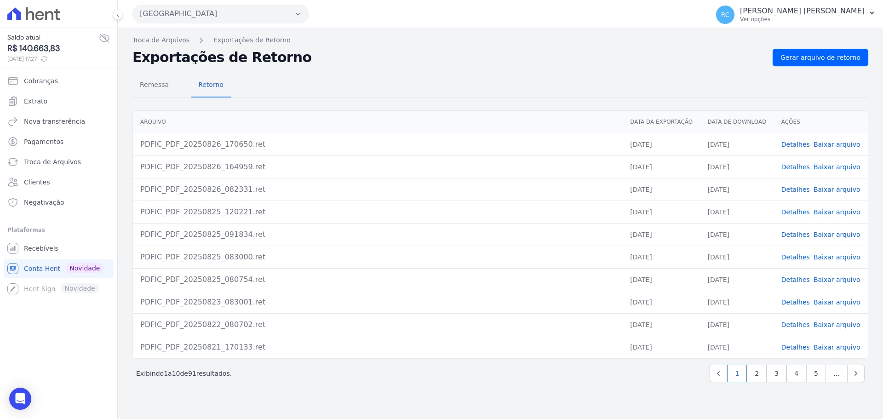
click at [217, 64] on div "Exportações de Retorno Gerar arquivo de retorno" at bounding box center [500, 57] width 736 height 17
click at [75, 159] on span "Troca de Arquivos" at bounding box center [52, 161] width 57 height 9
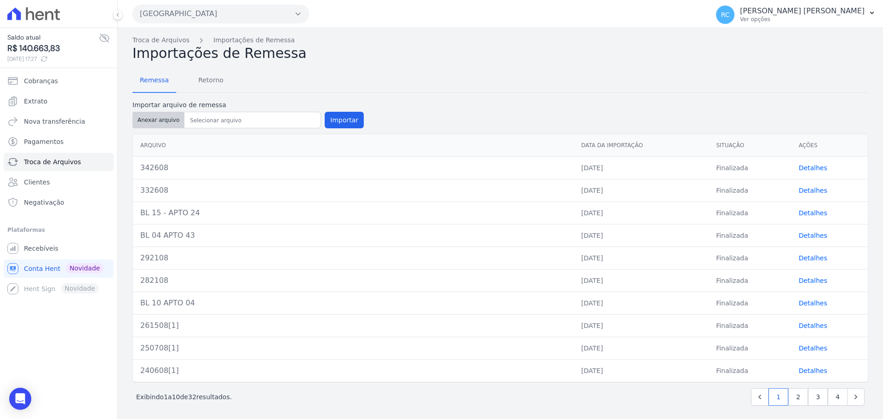
drag, startPoint x: 160, startPoint y: 129, endPoint x: 163, endPoint y: 121, distance: 8.2
click at [161, 125] on div "Importar arquivo de remessa Anexar arquivo Importar" at bounding box center [247, 115] width 231 height 30
click at [164, 120] on button "Anexar arquivo" at bounding box center [158, 120] width 52 height 17
type input "312608 (1)"
click at [294, 134] on div "Arquivo Data da Importação Situação Ações 342608 26/08/2025 Finalizada Detalhes…" at bounding box center [500, 258] width 736 height 248
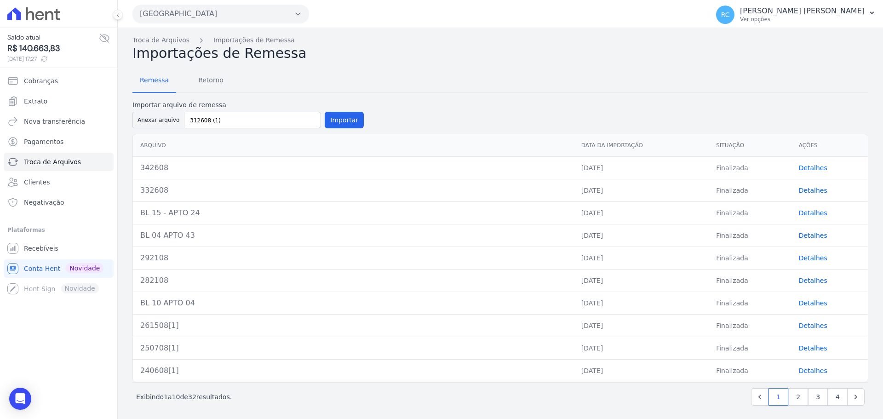
drag, startPoint x: 264, startPoint y: 16, endPoint x: 268, endPoint y: 9, distance: 7.2
click at [264, 14] on button "[GEOGRAPHIC_DATA]" at bounding box center [220, 14] width 177 height 18
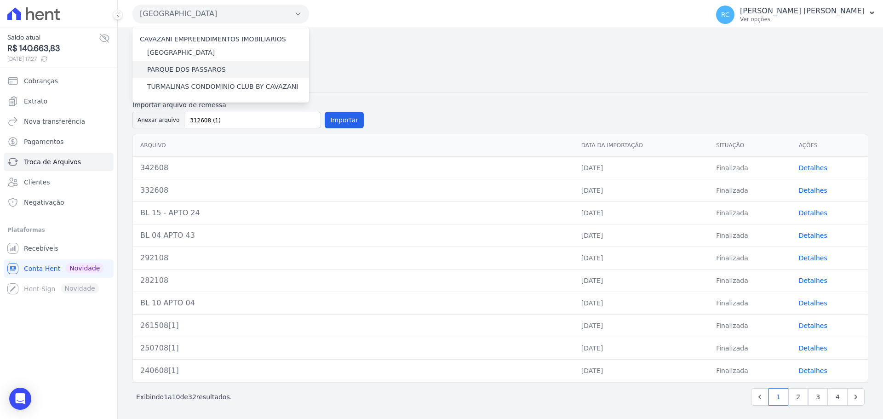
click at [206, 72] on label "PARQUE DOS PASSAROS" at bounding box center [186, 70] width 79 height 10
click at [0, 0] on input "PARQUE DOS PASSAROS" at bounding box center [0, 0] width 0 height 0
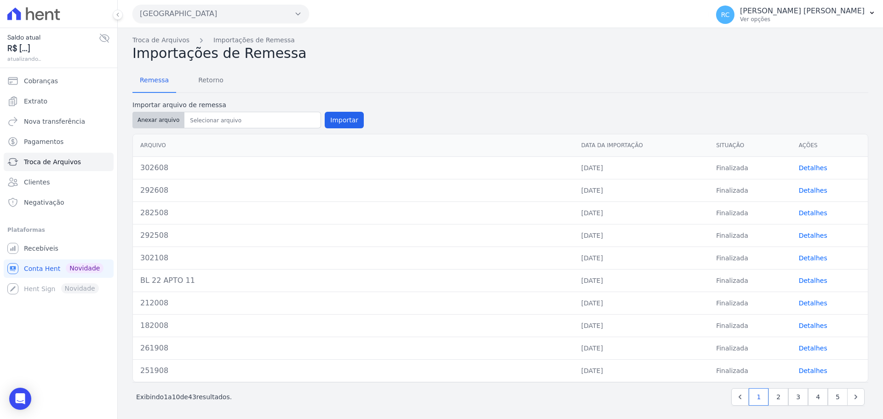
click at [158, 122] on button "Anexar arquivo" at bounding box center [158, 120] width 52 height 17
type input "312608 (1)"
click at [344, 115] on button "Importar" at bounding box center [344, 120] width 39 height 17
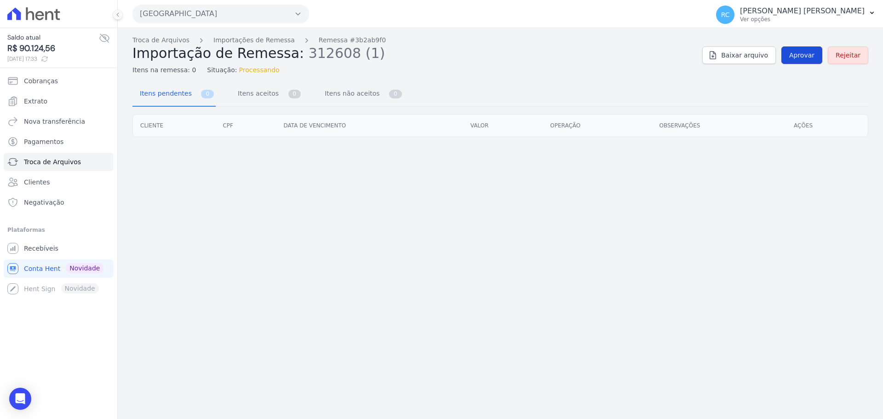
click at [792, 56] on link "Aprovar" at bounding box center [801, 54] width 41 height 17
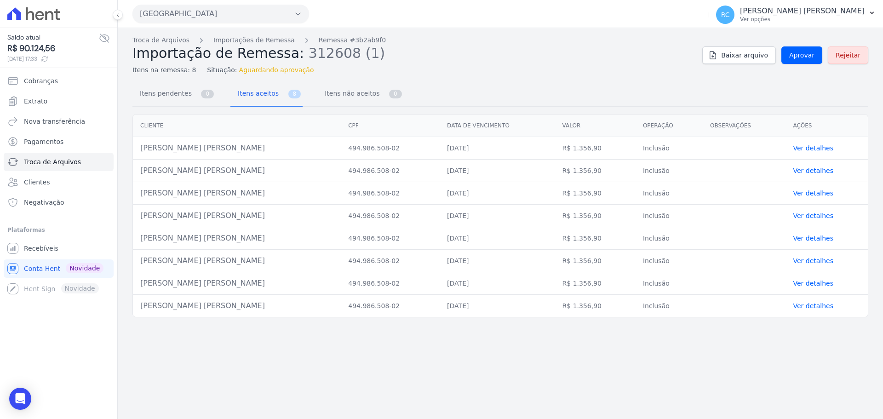
drag, startPoint x: 222, startPoint y: 149, endPoint x: 141, endPoint y: 151, distance: 81.4
click at [141, 151] on td "Richard Da Silva Goncalves" at bounding box center [237, 148] width 208 height 23
copy td "Richard Da Silva Goncalv"
click at [810, 63] on div "Troca de Arquivos Importações de Remessa Remessa #3b2ab9f0 Importação de Remess…" at bounding box center [500, 55] width 736 height 40
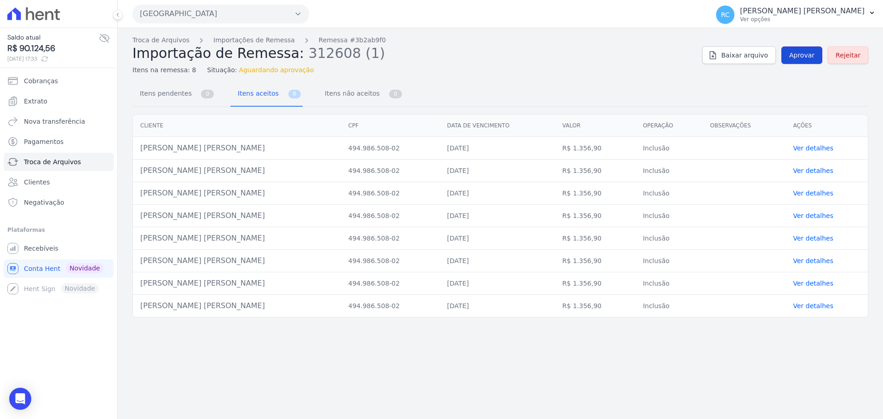
click at [810, 61] on link "Aprovar" at bounding box center [801, 54] width 41 height 17
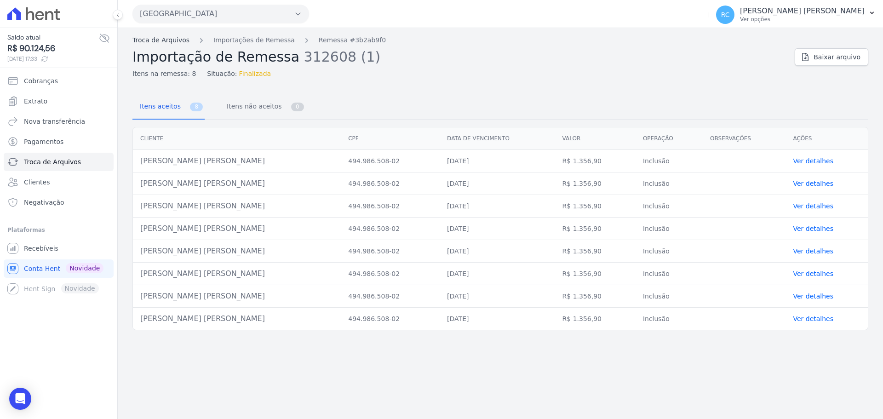
click at [170, 40] on link "Troca de Arquivos" at bounding box center [160, 40] width 57 height 10
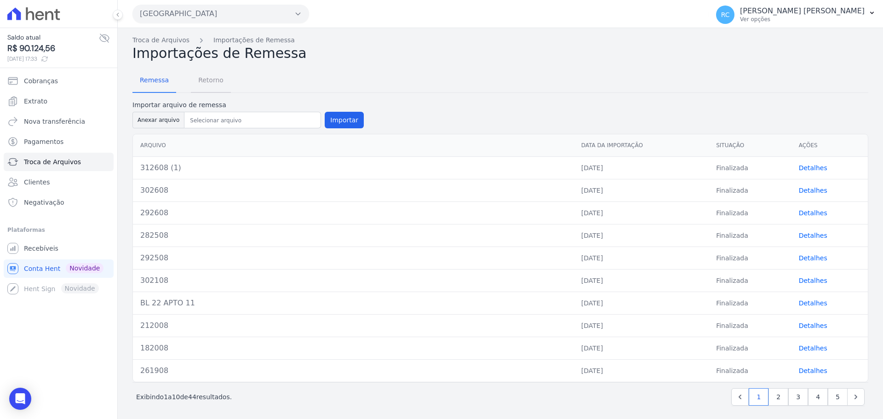
click at [212, 81] on span "Retorno" at bounding box center [211, 80] width 36 height 18
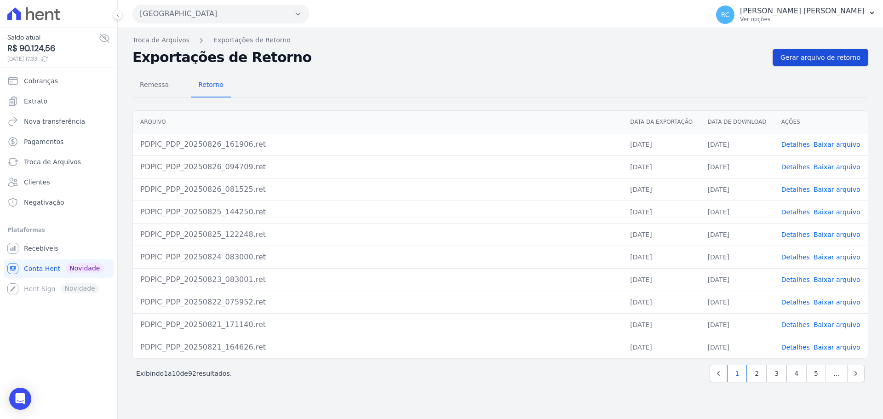
click at [811, 56] on span "Gerar arquivo de retorno" at bounding box center [820, 57] width 80 height 9
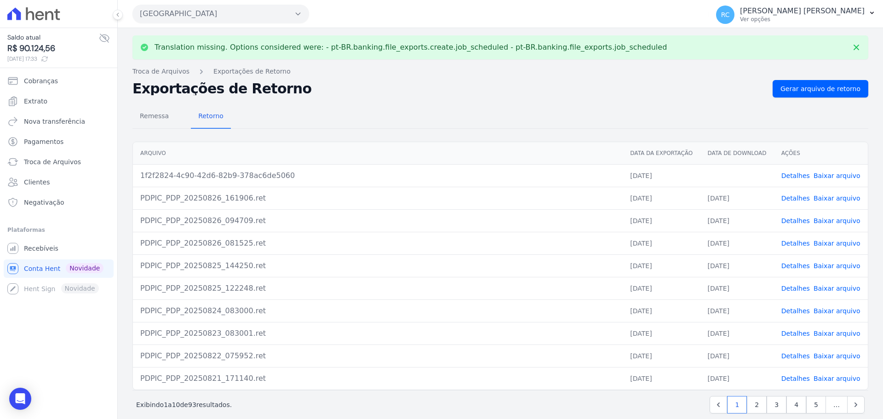
click at [819, 178] on link "Baixar arquivo" at bounding box center [837, 175] width 47 height 7
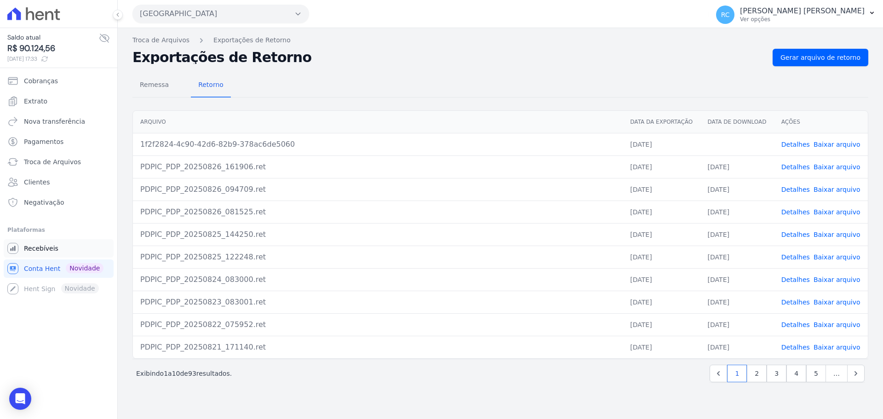
click at [46, 253] on link "Recebíveis" at bounding box center [59, 248] width 110 height 18
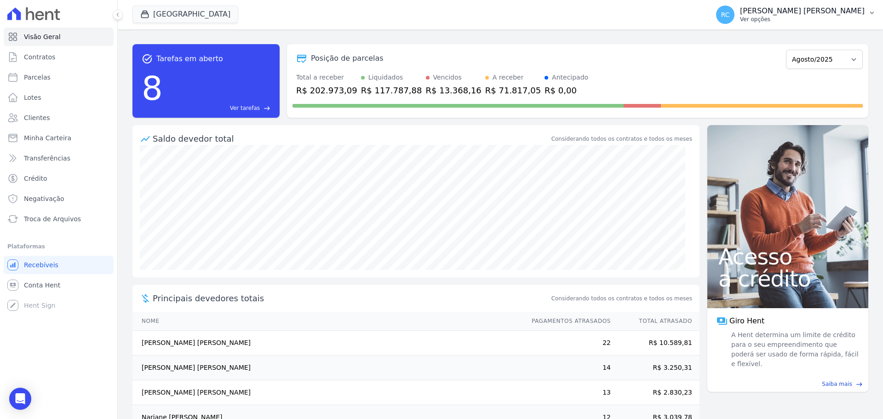
click at [845, 10] on p "[PERSON_NAME]" at bounding box center [802, 10] width 125 height 9
click at [791, 42] on link "Perfil do empreendimento" at bounding box center [824, 39] width 118 height 17
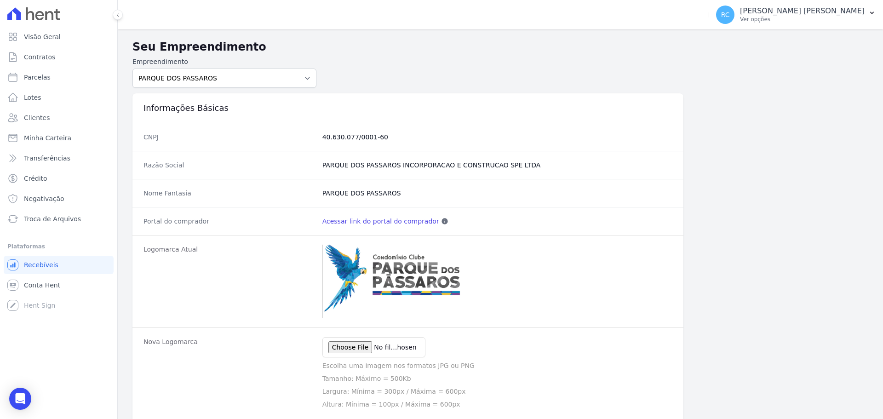
click at [384, 222] on link "Acessar link do portal do comprador" at bounding box center [380, 221] width 117 height 9
